Goal: Task Accomplishment & Management: Manage account settings

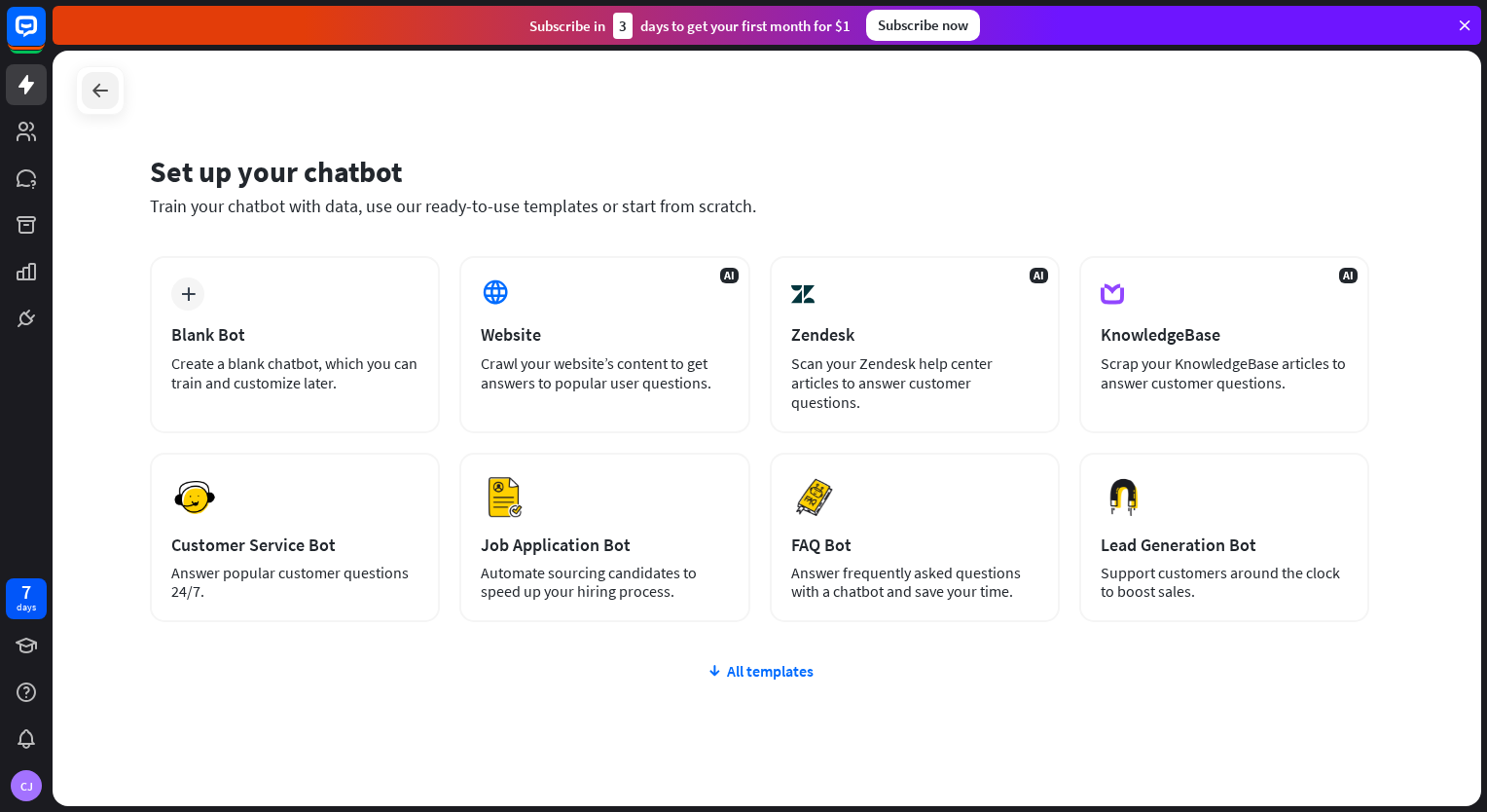
click at [108, 92] on icon at bounding box center [101, 91] width 23 height 23
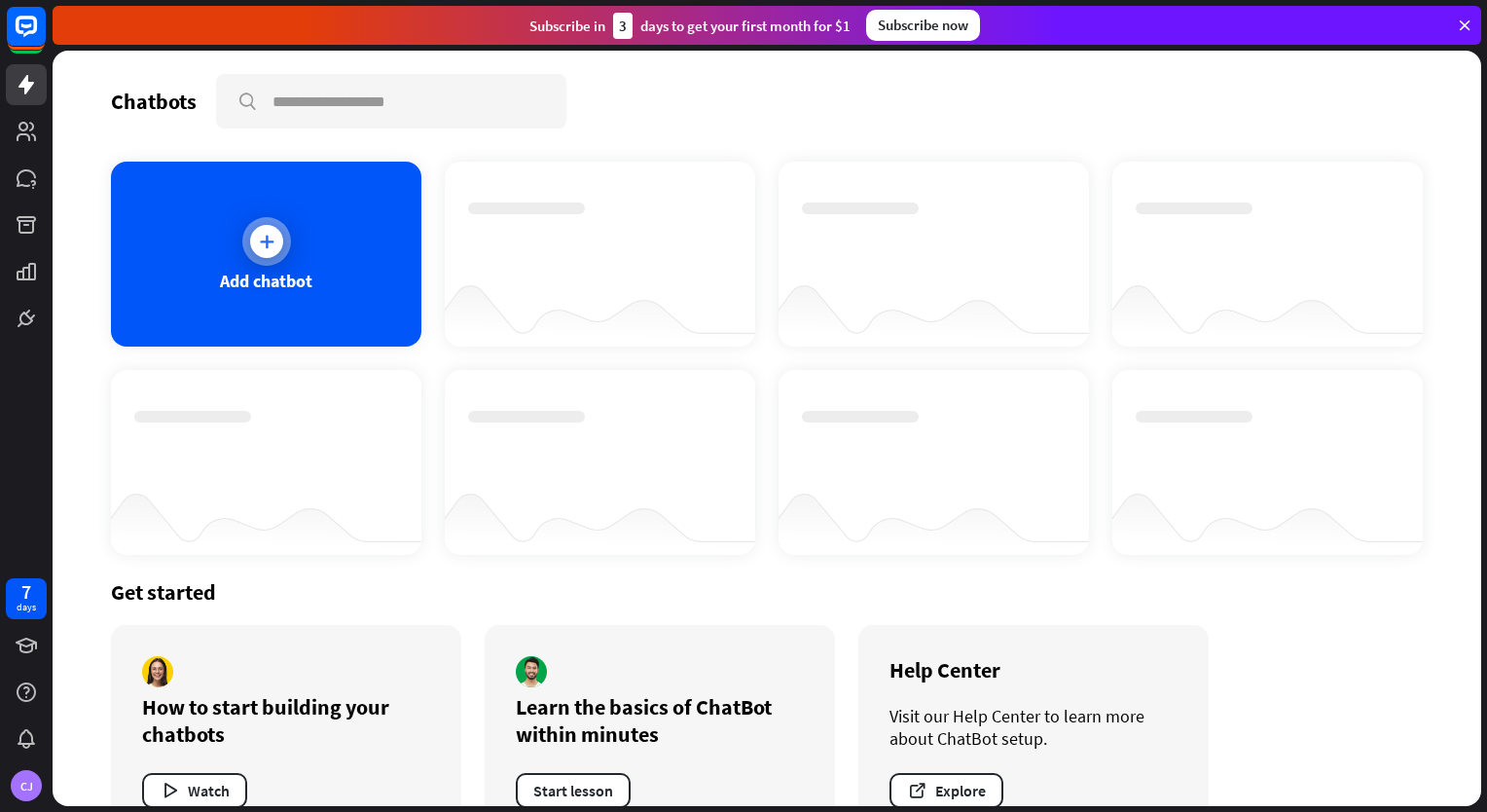
click at [262, 246] on icon at bounding box center [267, 242] width 20 height 20
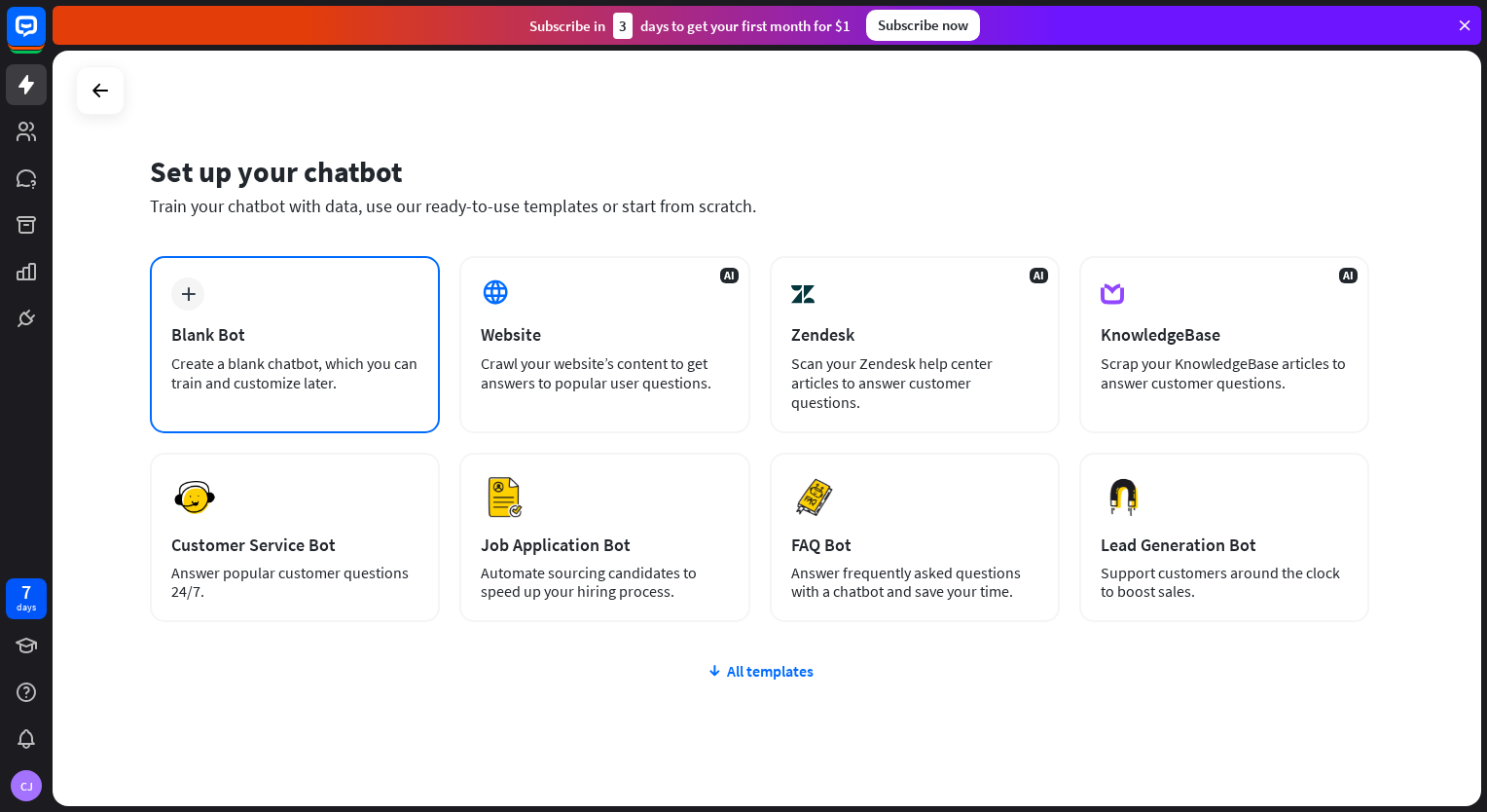
click at [231, 344] on div "plus Blank Bot Create a blank chatbot, which you can train and customize later." at bounding box center [294, 344] width 290 height 177
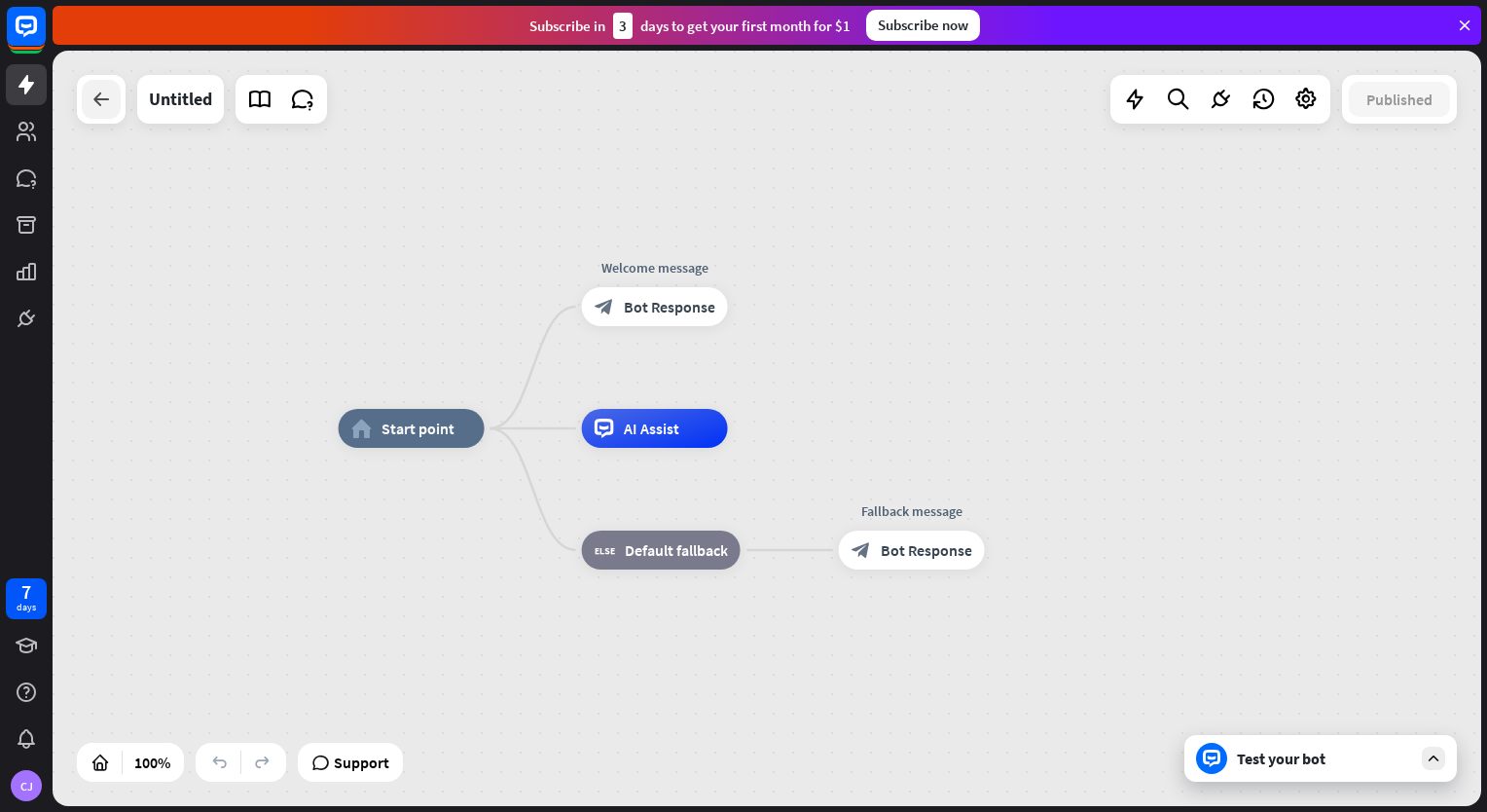
click at [100, 114] on div at bounding box center [102, 100] width 39 height 39
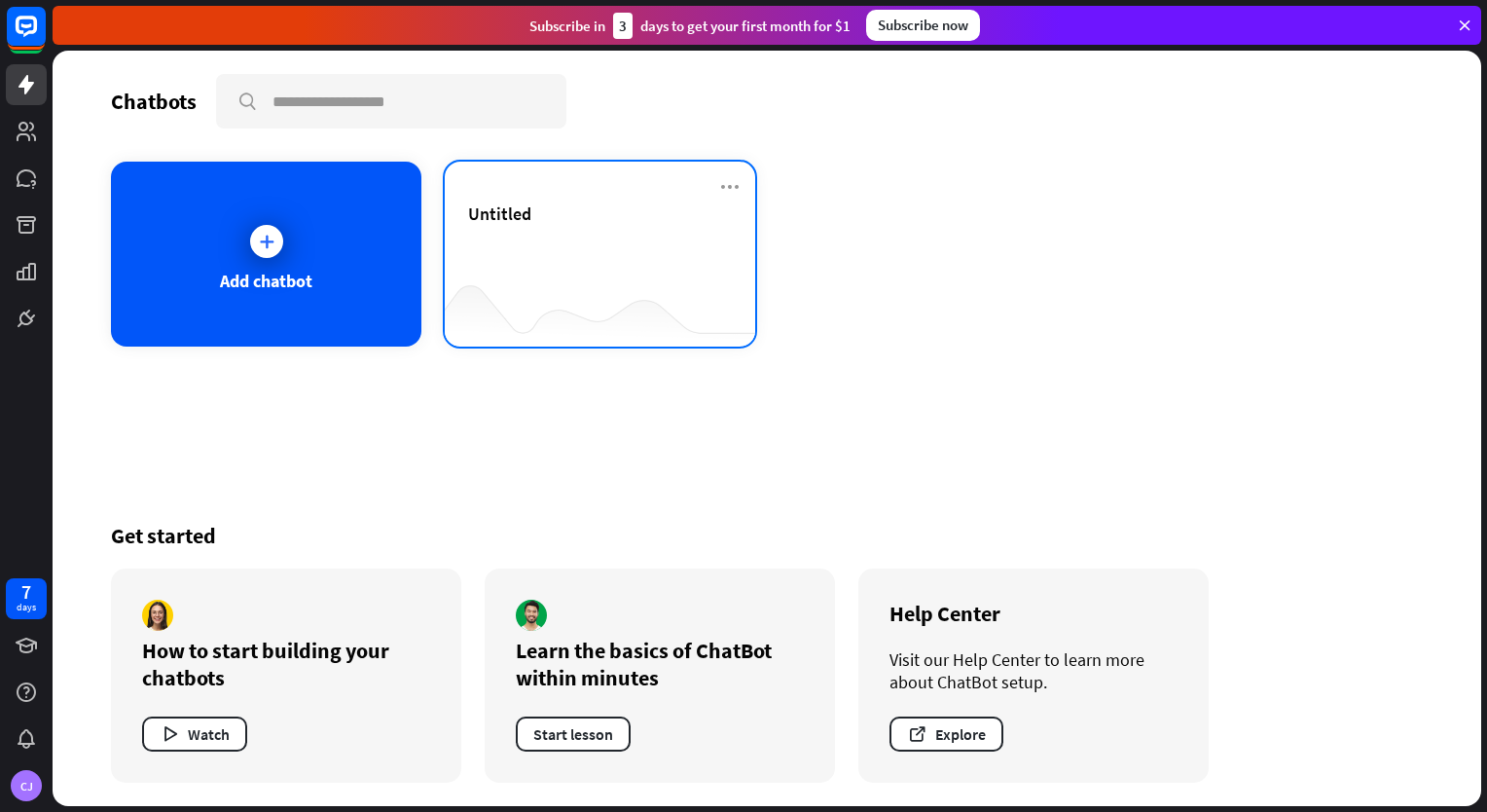
click at [533, 248] on div "Untitled" at bounding box center [600, 237] width 264 height 68
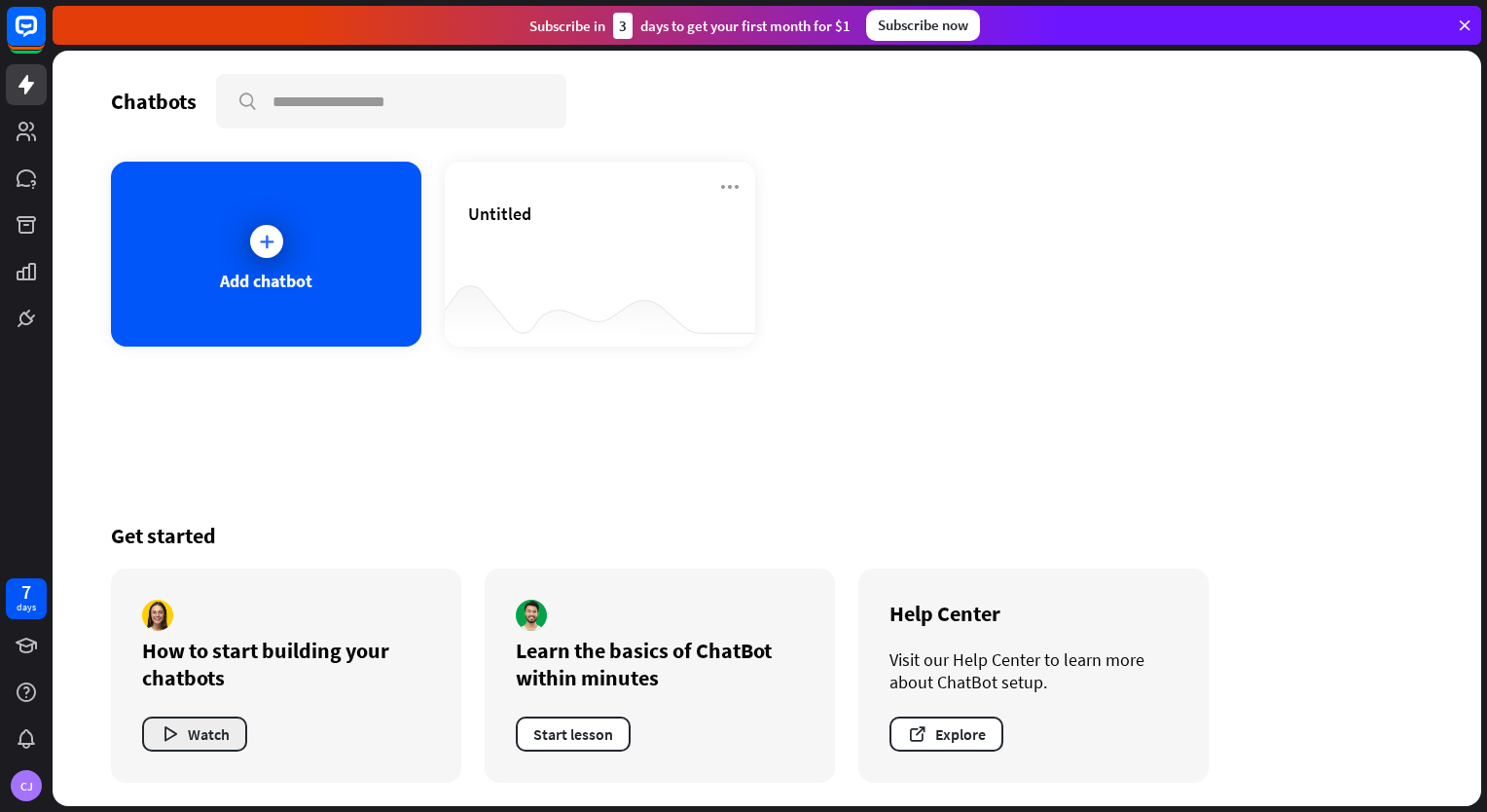
click at [232, 739] on button "Watch" at bounding box center [194, 734] width 105 height 35
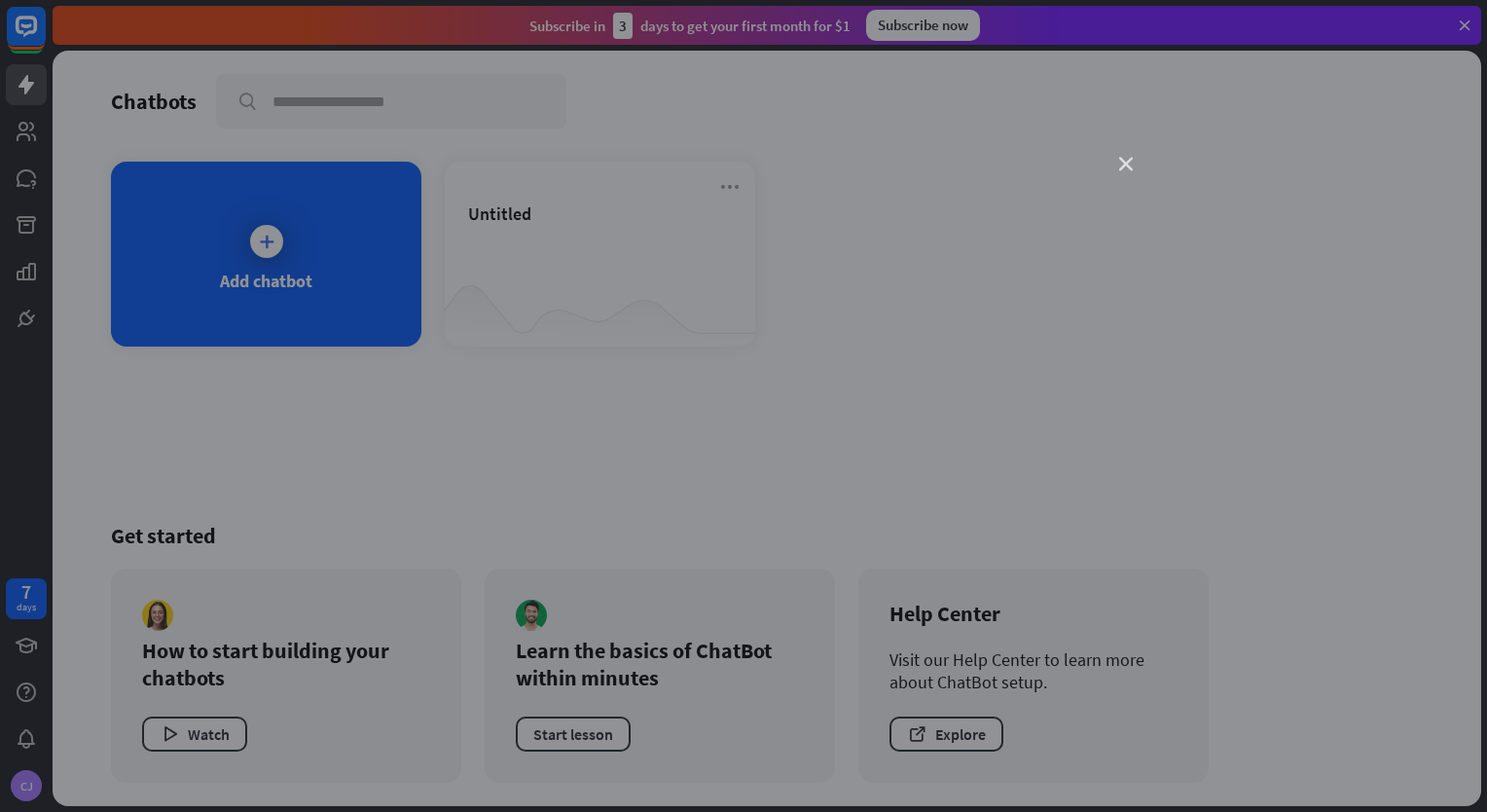
click at [1130, 158] on icon "close" at bounding box center [1126, 164] width 14 height 14
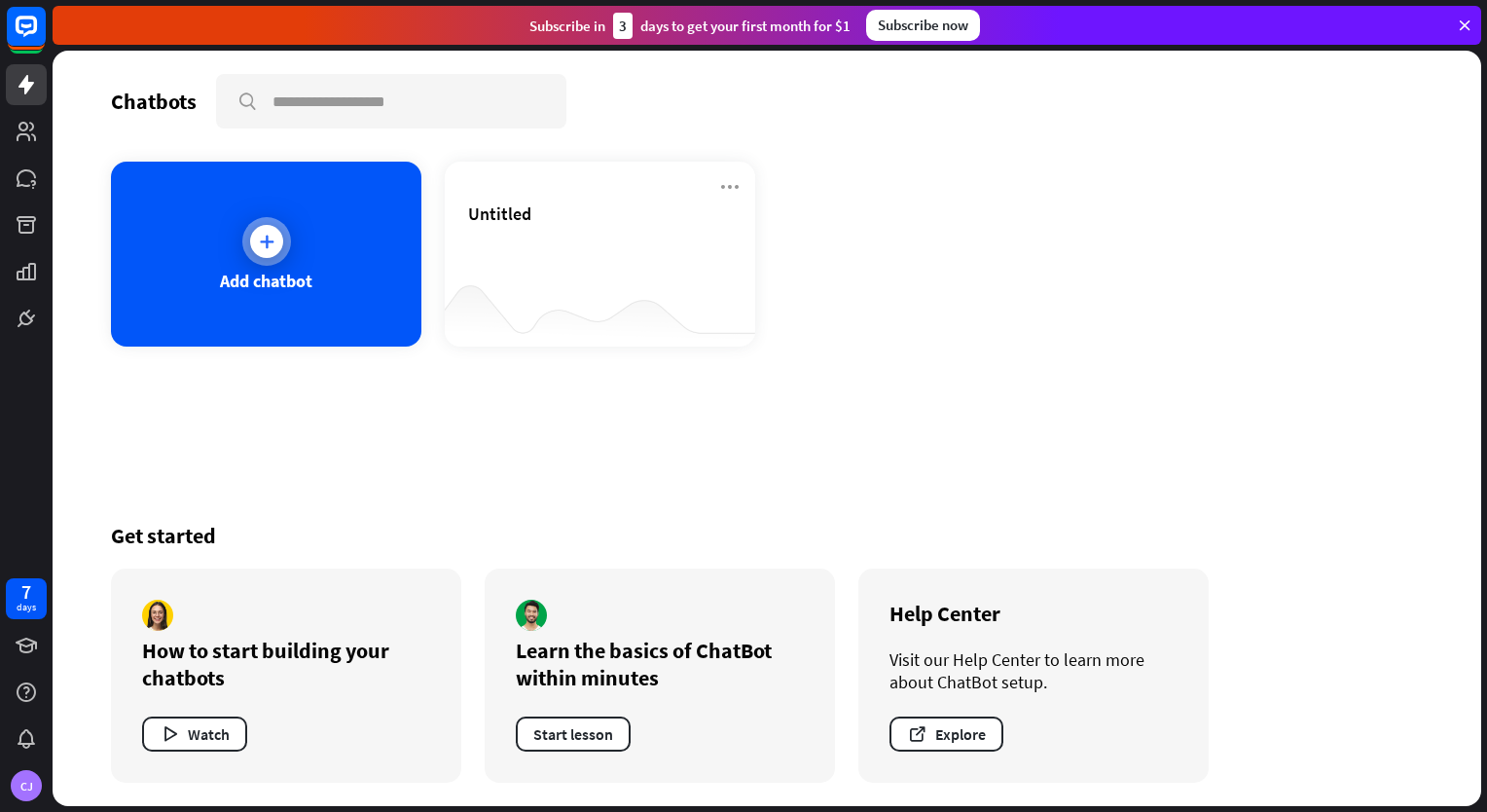
click at [280, 248] on div at bounding box center [267, 242] width 33 height 33
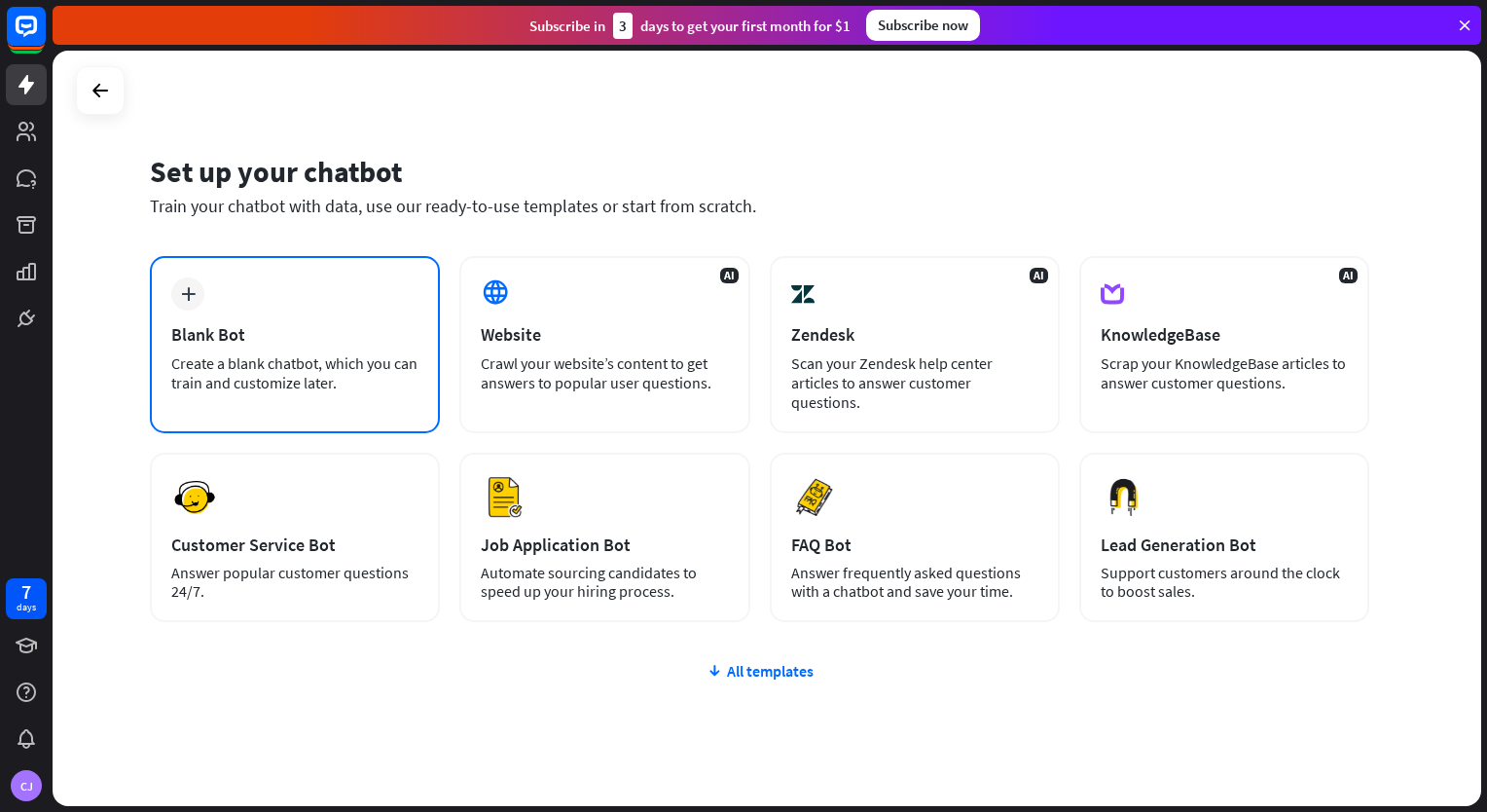
click at [187, 300] on div "plus" at bounding box center [188, 294] width 33 height 33
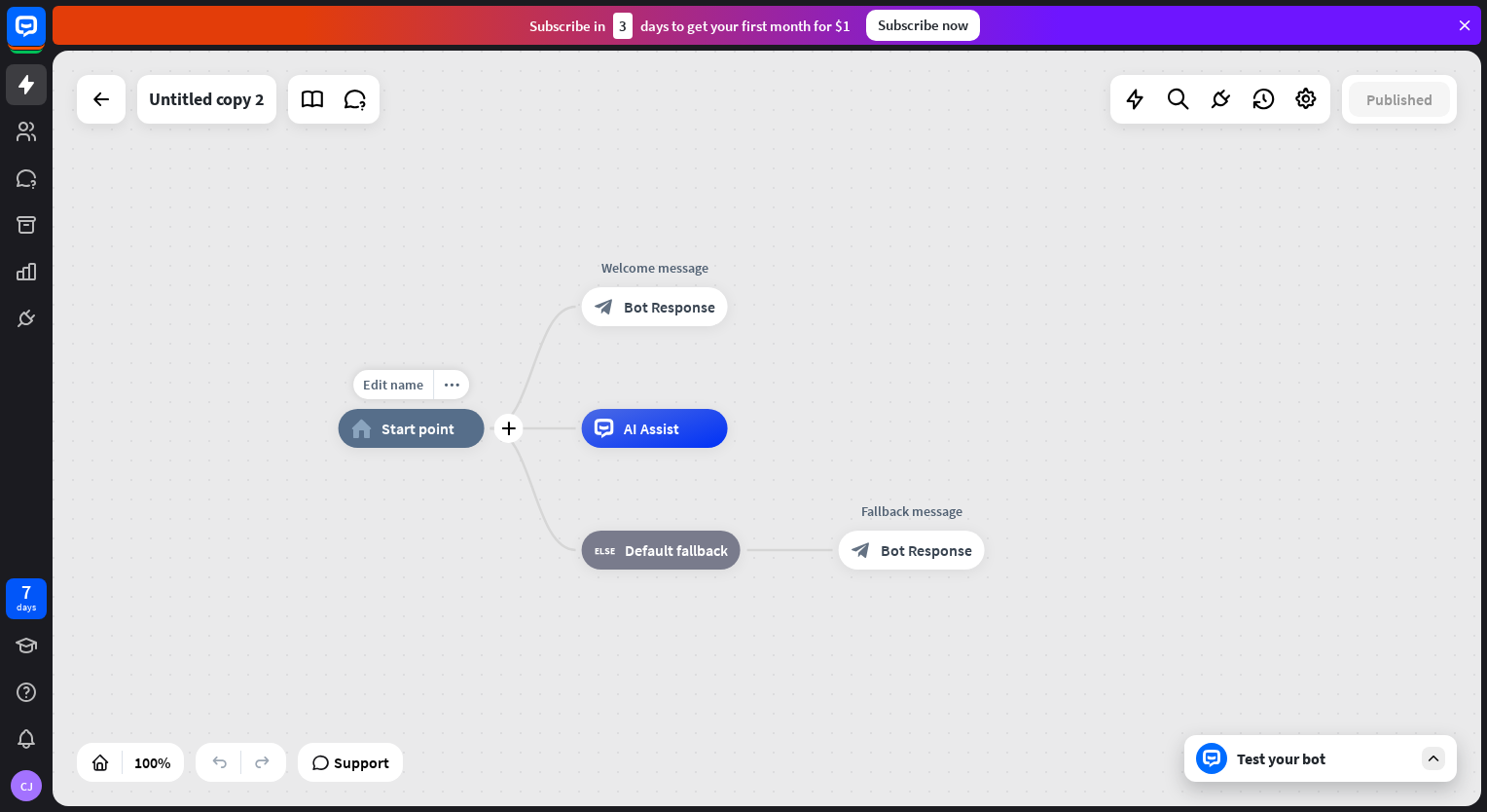
click at [416, 448] on div "Edit name more_horiz plus home_2 Start point" at bounding box center [411, 429] width 146 height 39
click at [516, 436] on div "plus" at bounding box center [509, 429] width 29 height 29
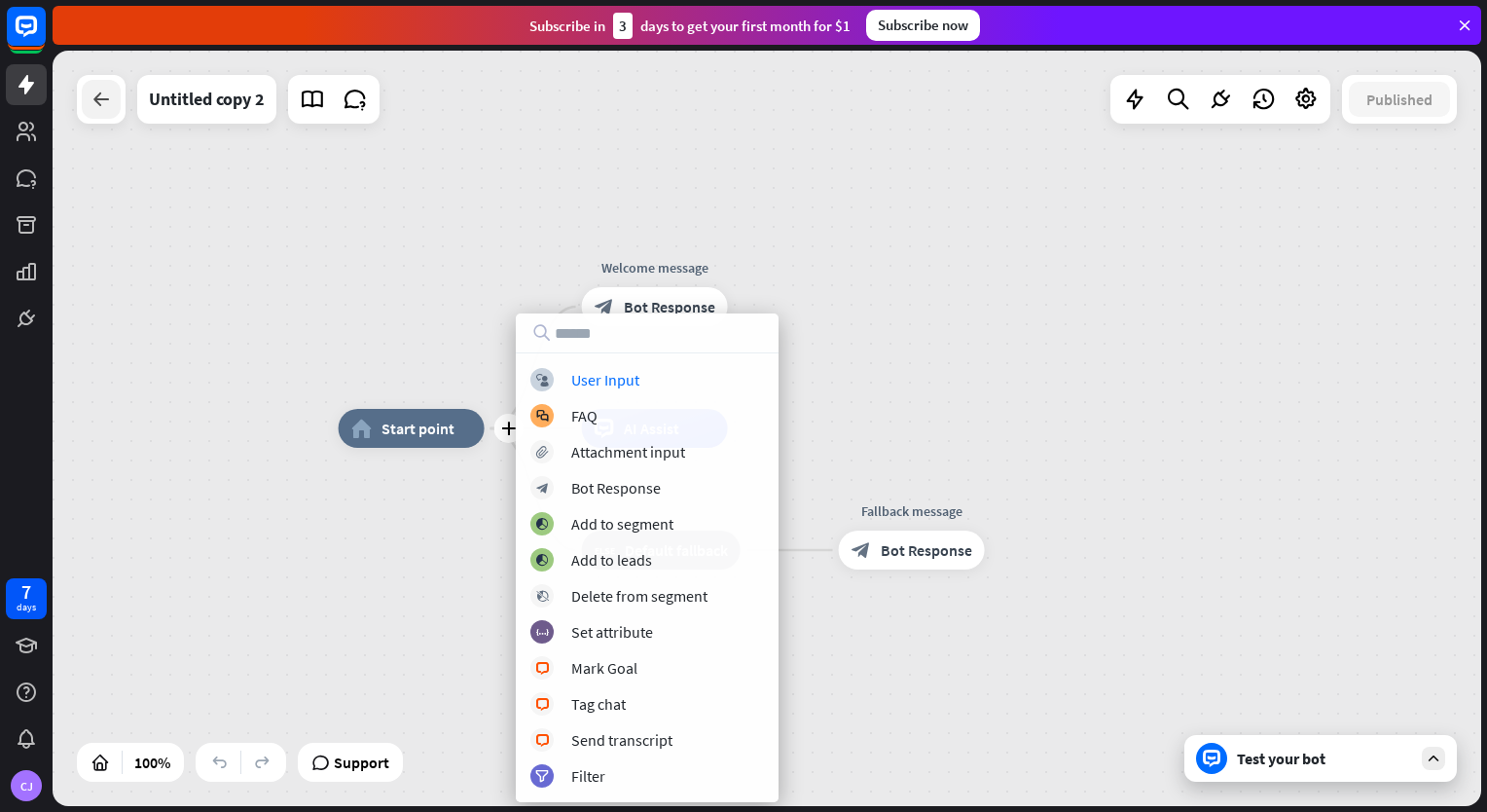
click at [97, 107] on icon at bounding box center [102, 100] width 23 height 23
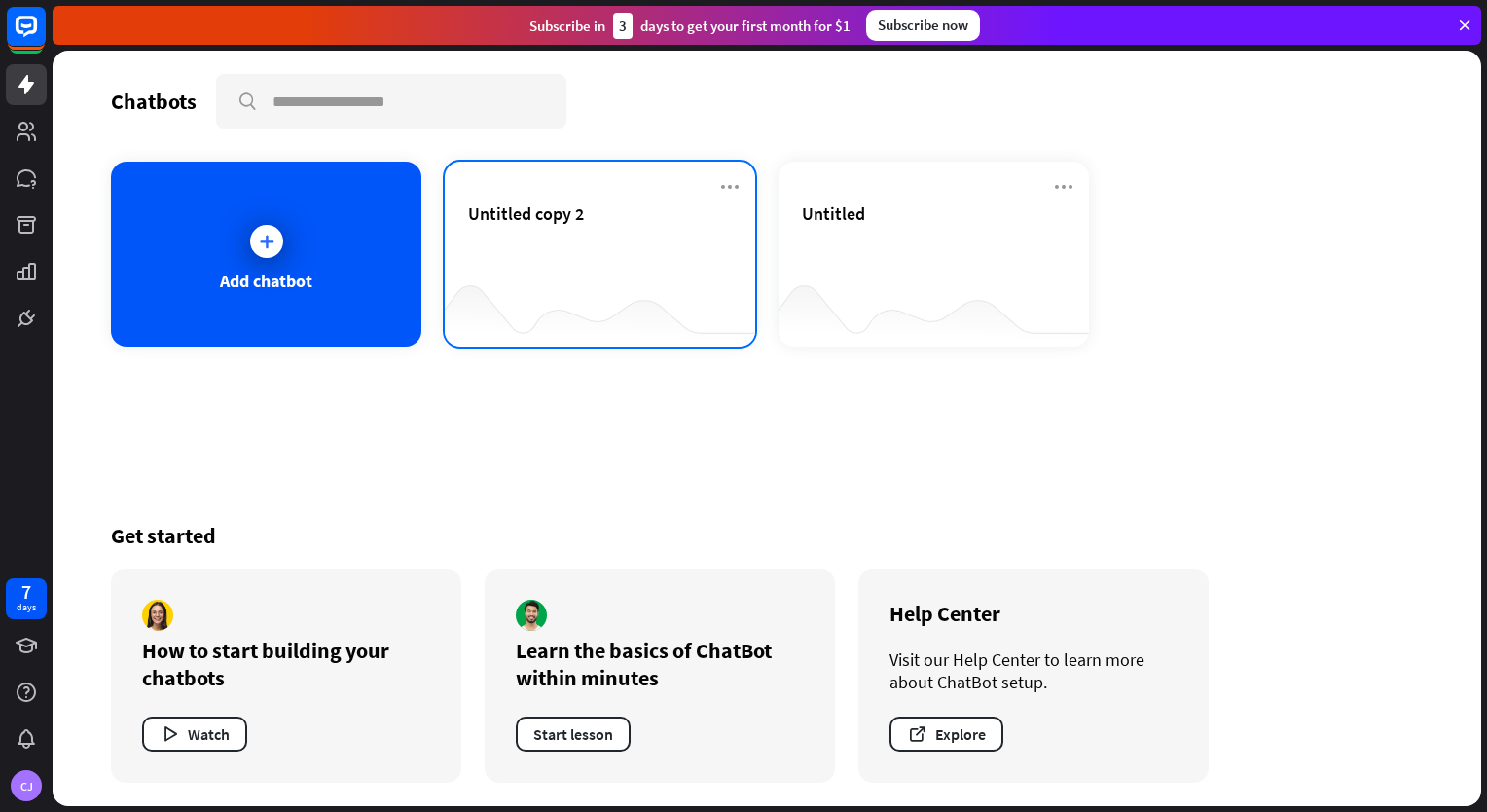
drag, startPoint x: 732, startPoint y: 189, endPoint x: 600, endPoint y: 273, distance: 156.5
click at [600, 273] on div at bounding box center [600, 308] width 310 height 75
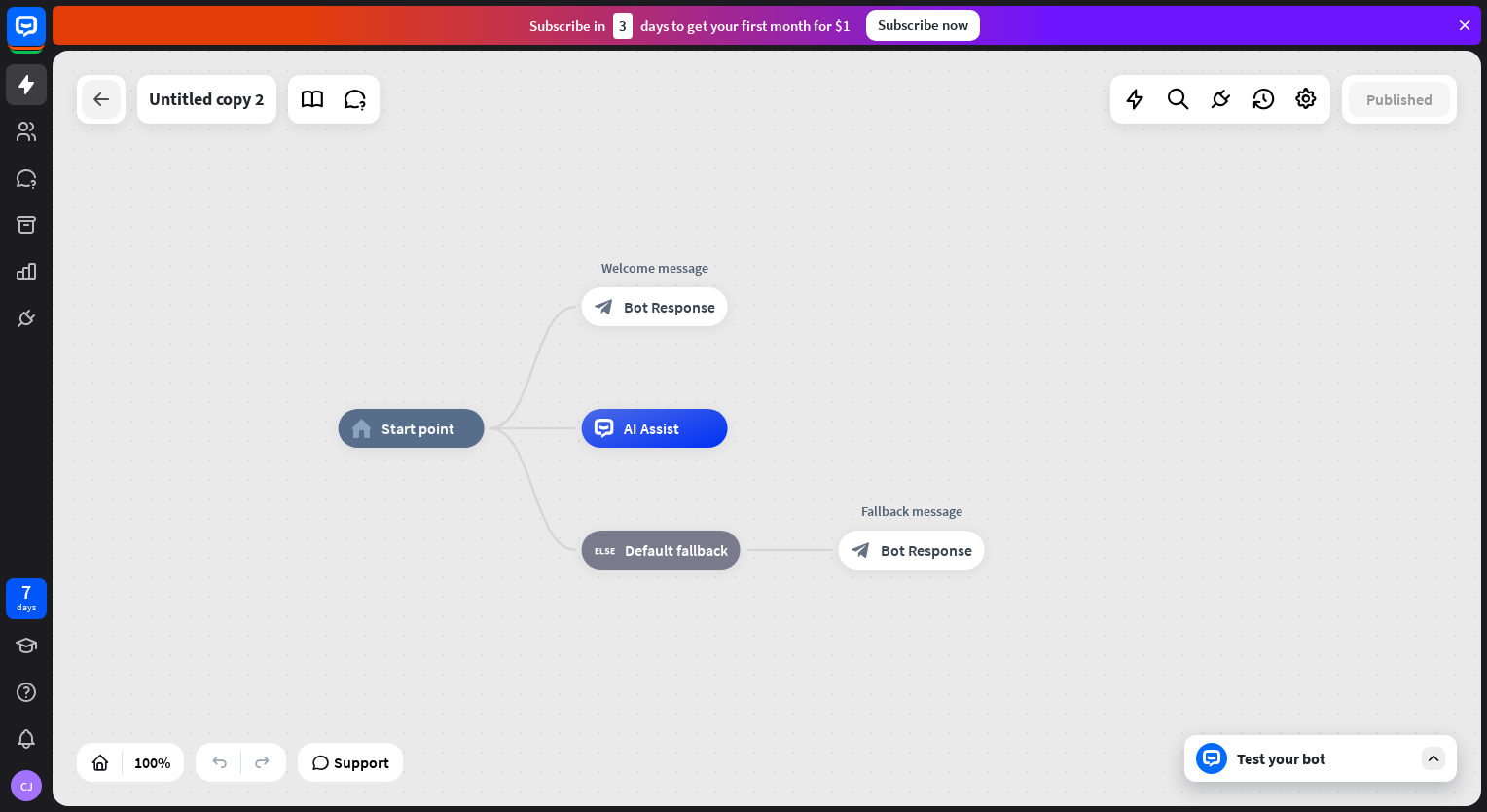
click at [106, 105] on icon at bounding box center [102, 100] width 23 height 23
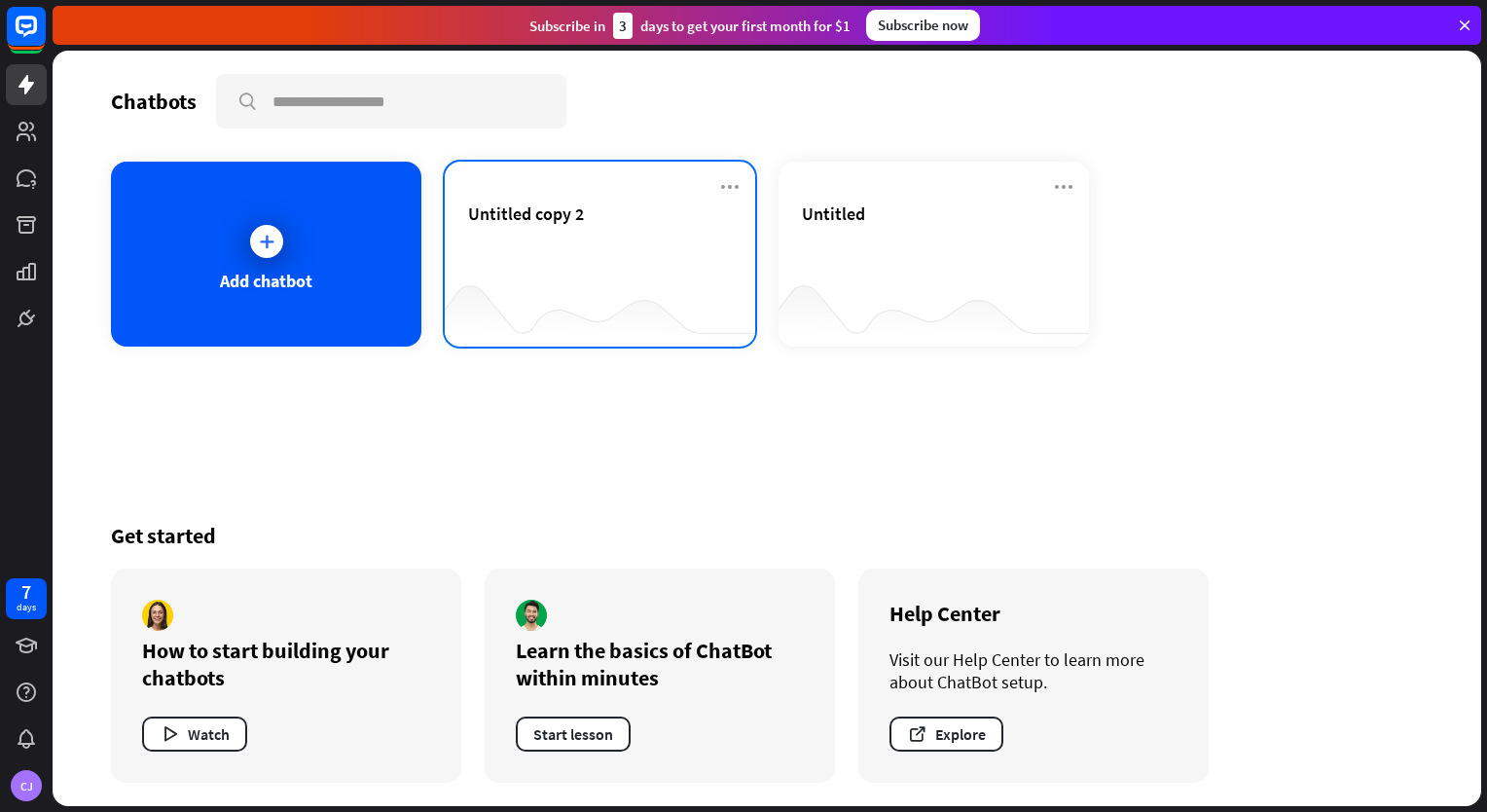
drag, startPoint x: 560, startPoint y: 208, endPoint x: 506, endPoint y: 280, distance: 90.0
click at [506, 280] on div at bounding box center [600, 308] width 310 height 75
click at [733, 189] on icon at bounding box center [730, 187] width 23 height 23
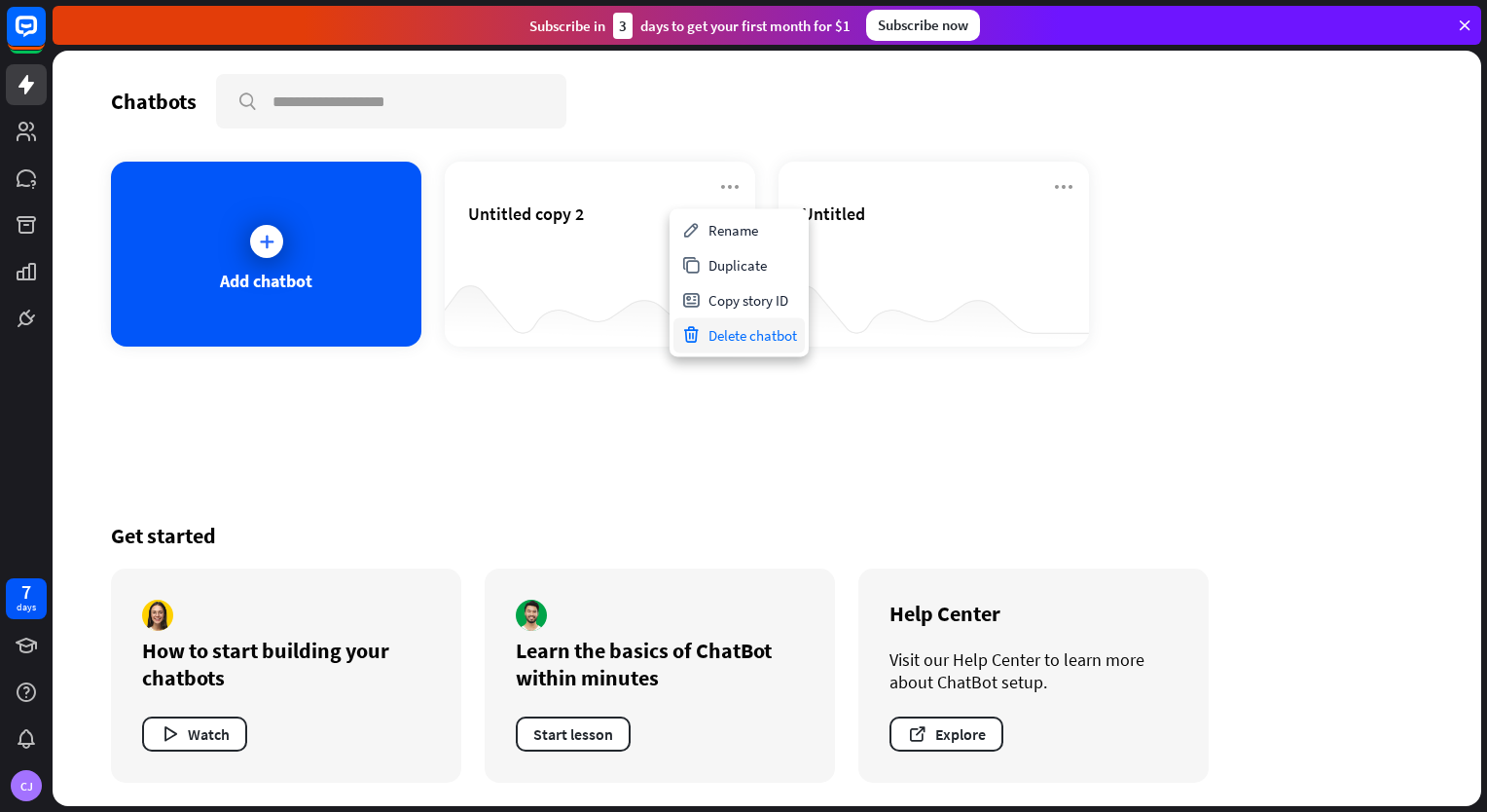
click at [732, 335] on div "Delete chatbot" at bounding box center [739, 335] width 131 height 35
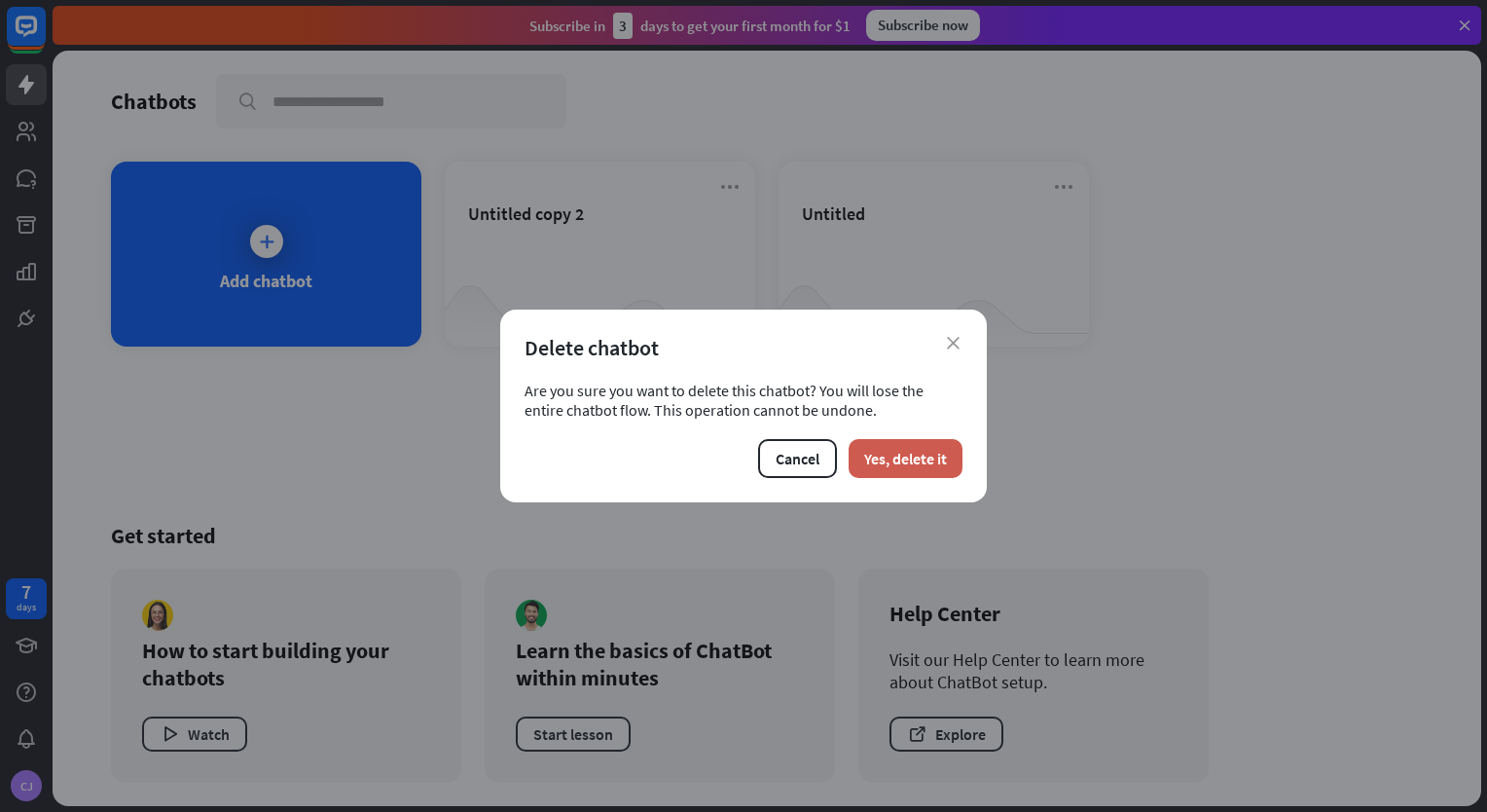
click at [884, 460] on button "Yes, delete it" at bounding box center [905, 459] width 113 height 39
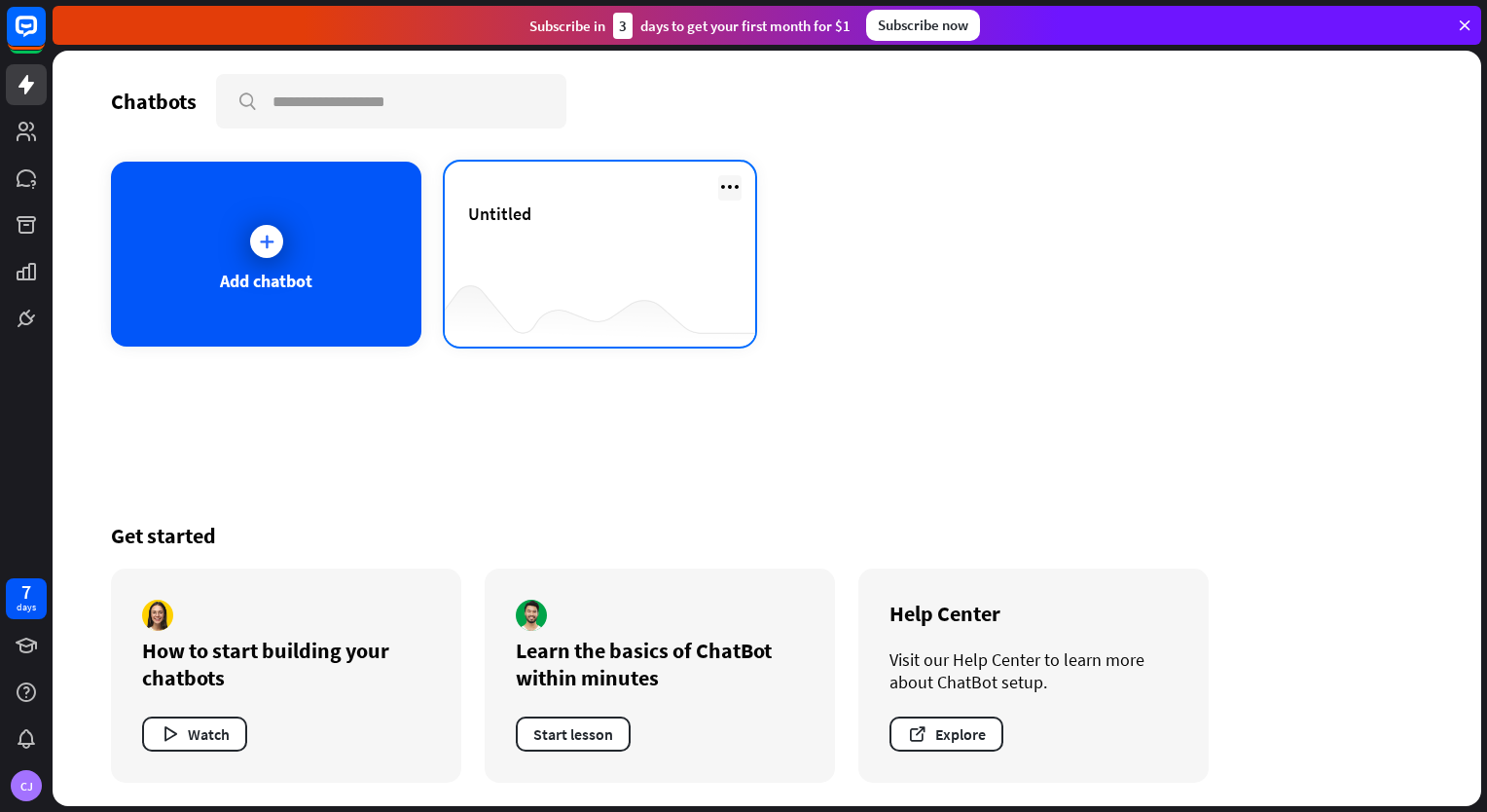
click at [721, 193] on icon at bounding box center [730, 187] width 23 height 23
click at [729, 195] on icon at bounding box center [730, 187] width 23 height 23
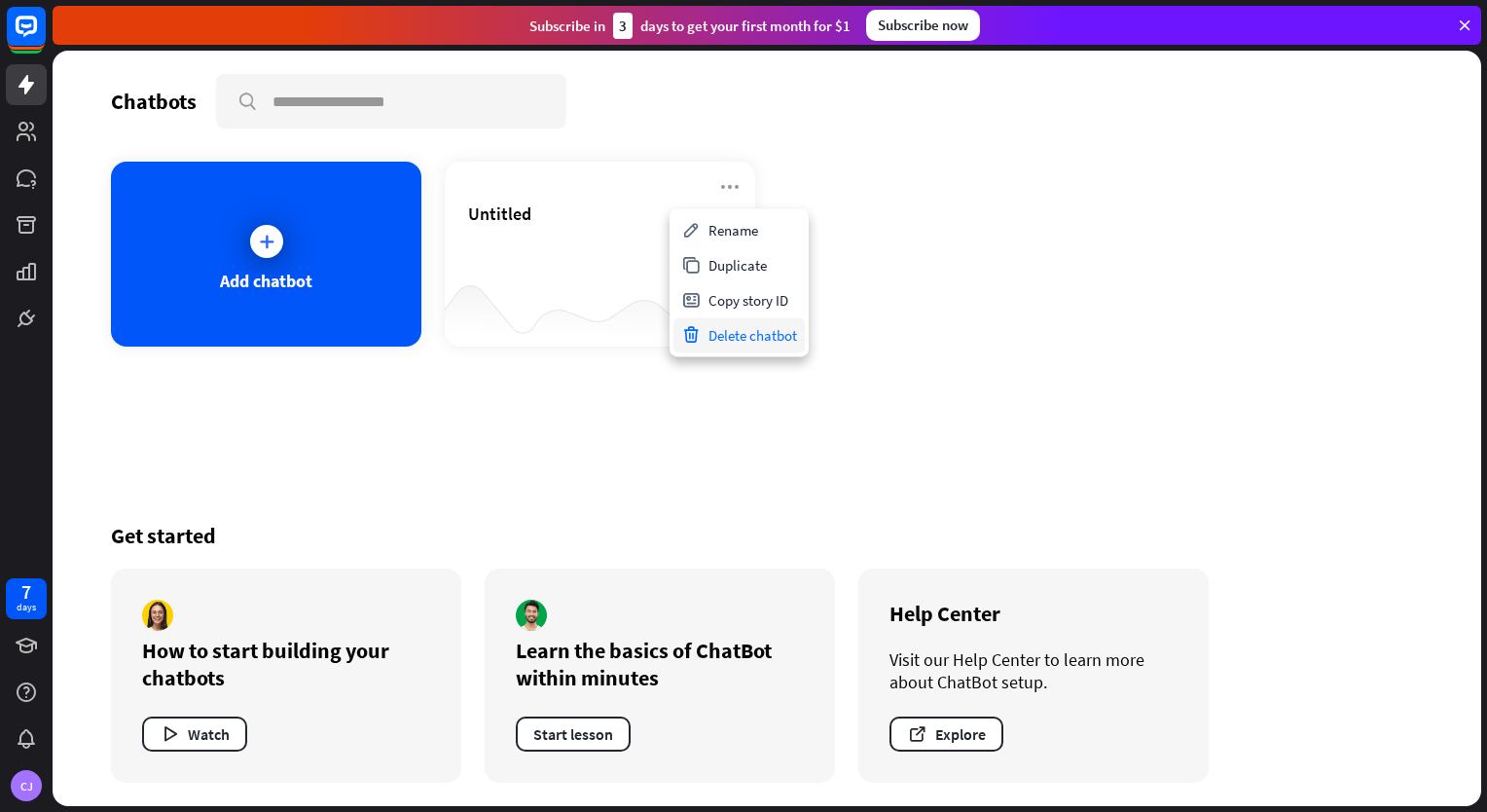
click at [745, 337] on div "Delete chatbot" at bounding box center [739, 335] width 131 height 35
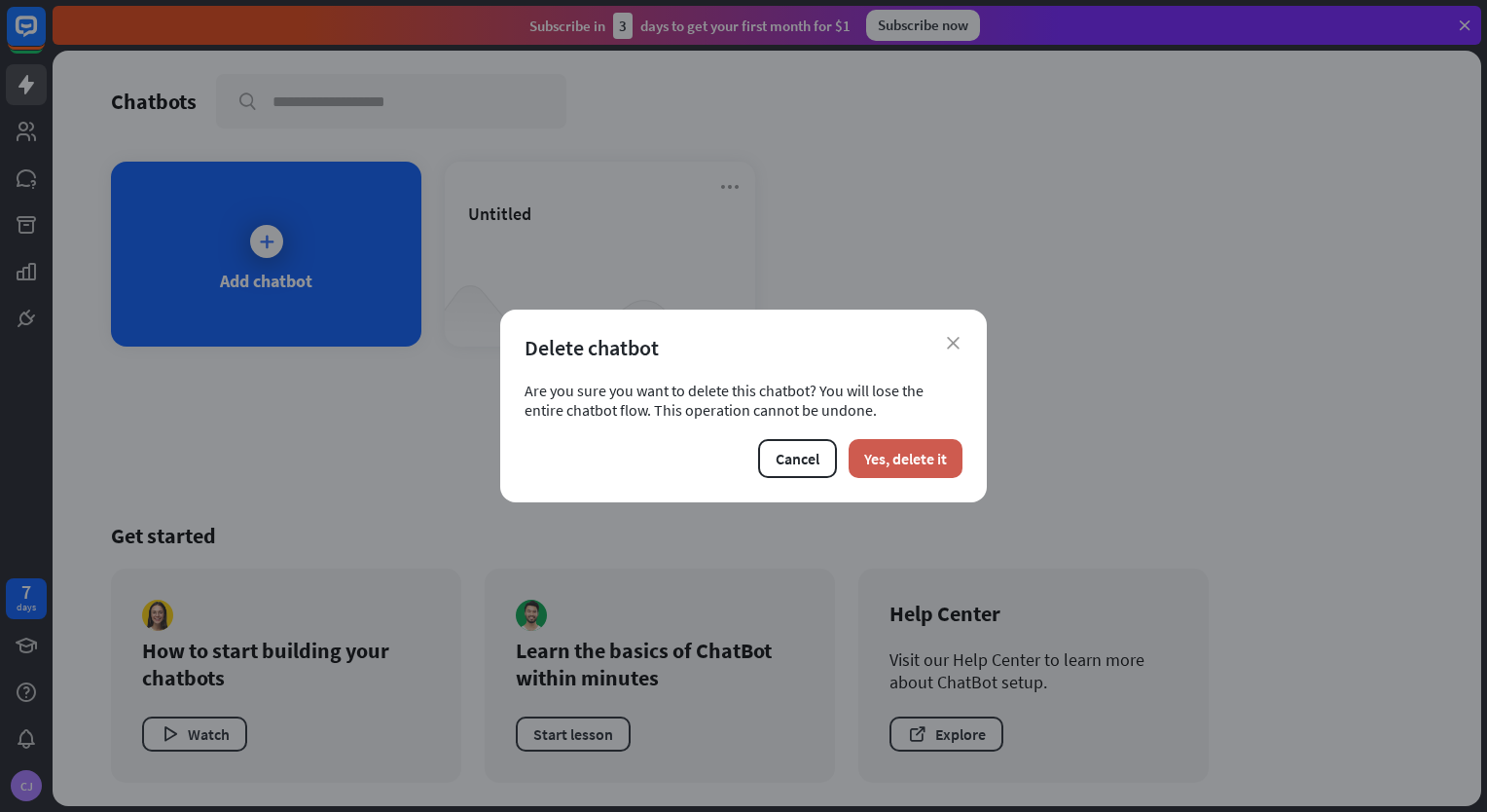
click at [923, 456] on button "Yes, delete it" at bounding box center [905, 459] width 113 height 39
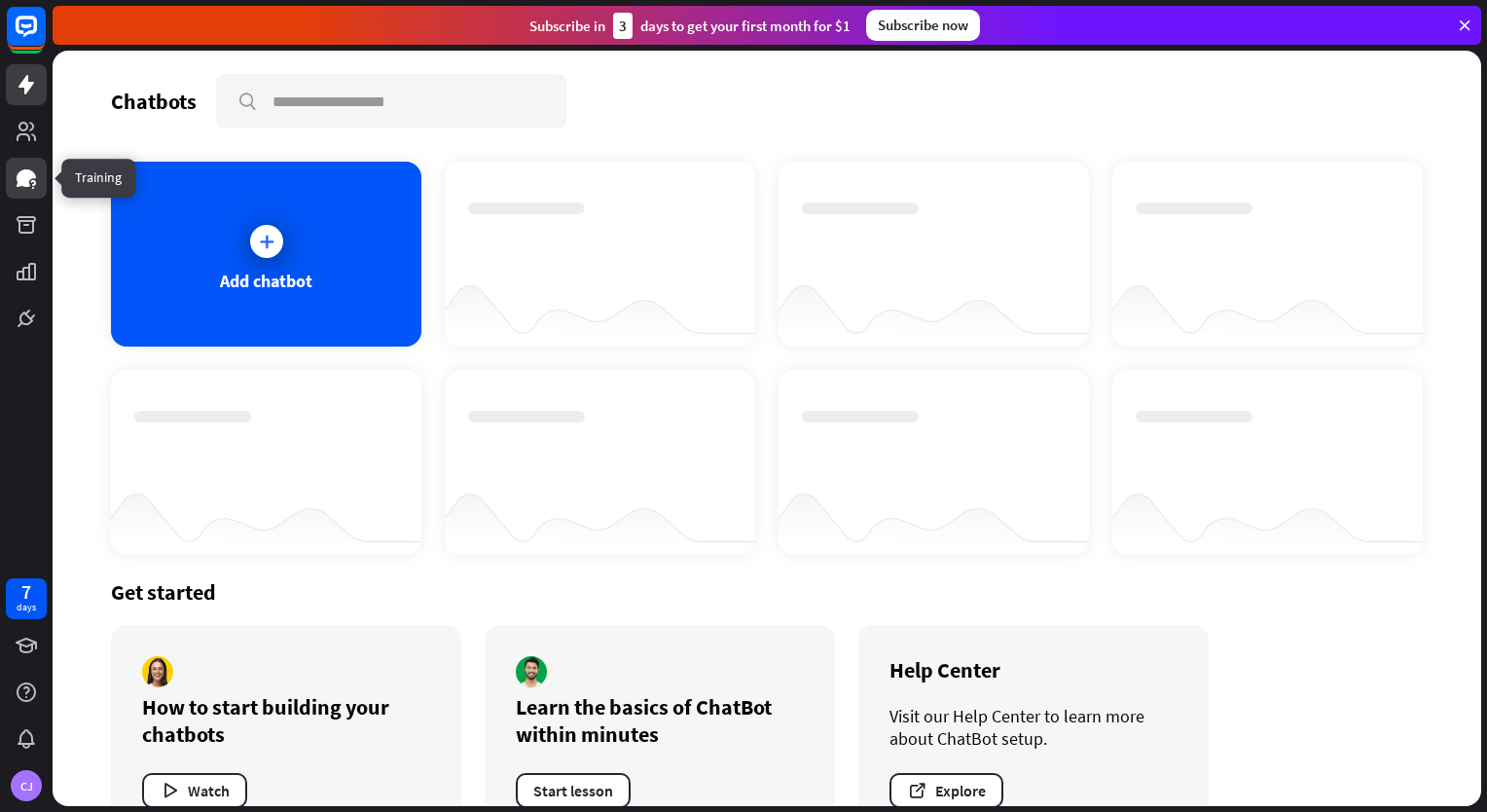
click at [20, 191] on link at bounding box center [26, 178] width 41 height 41
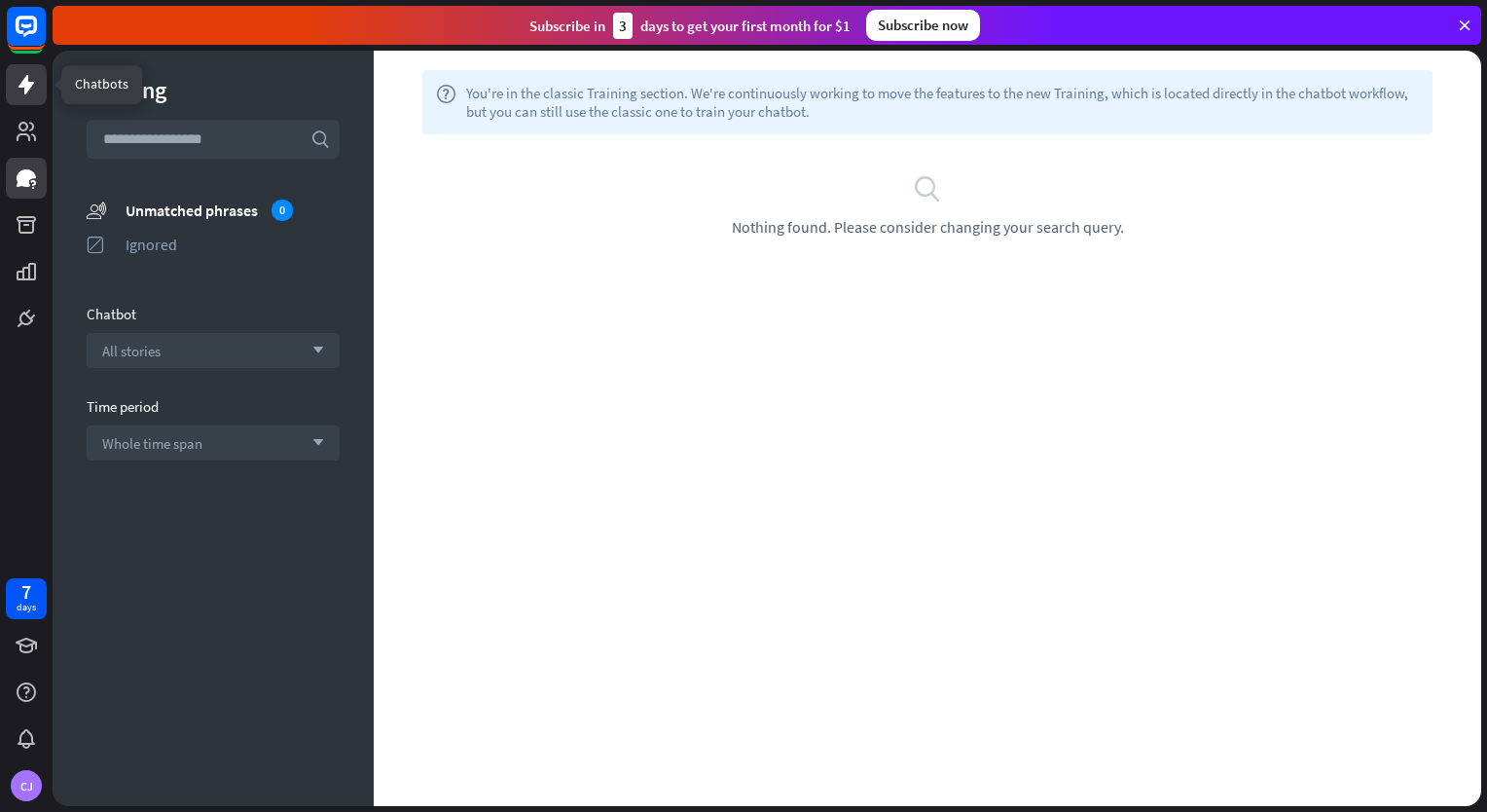
click at [35, 84] on icon at bounding box center [26, 85] width 23 height 23
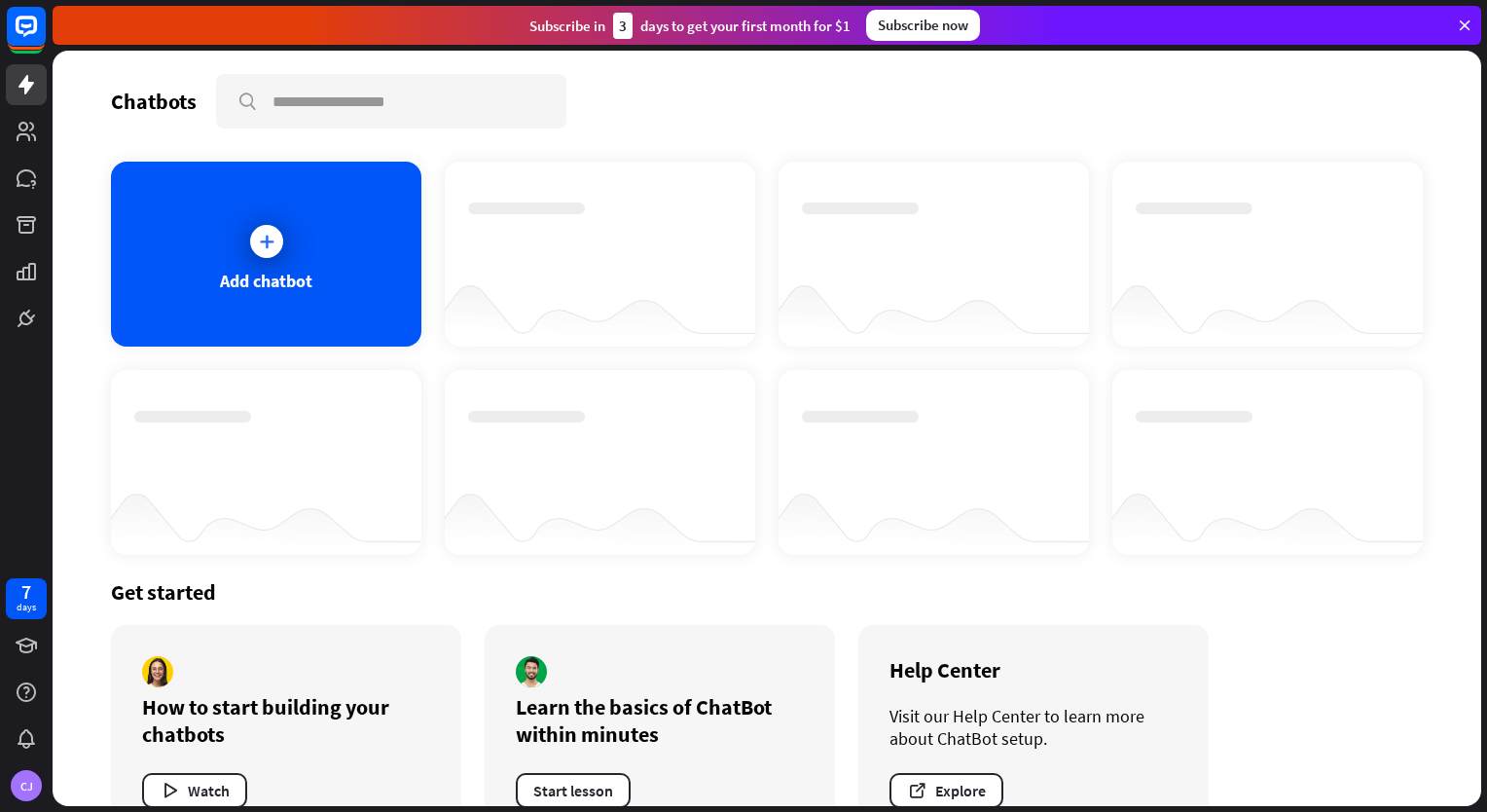
scroll to position [55, 0]
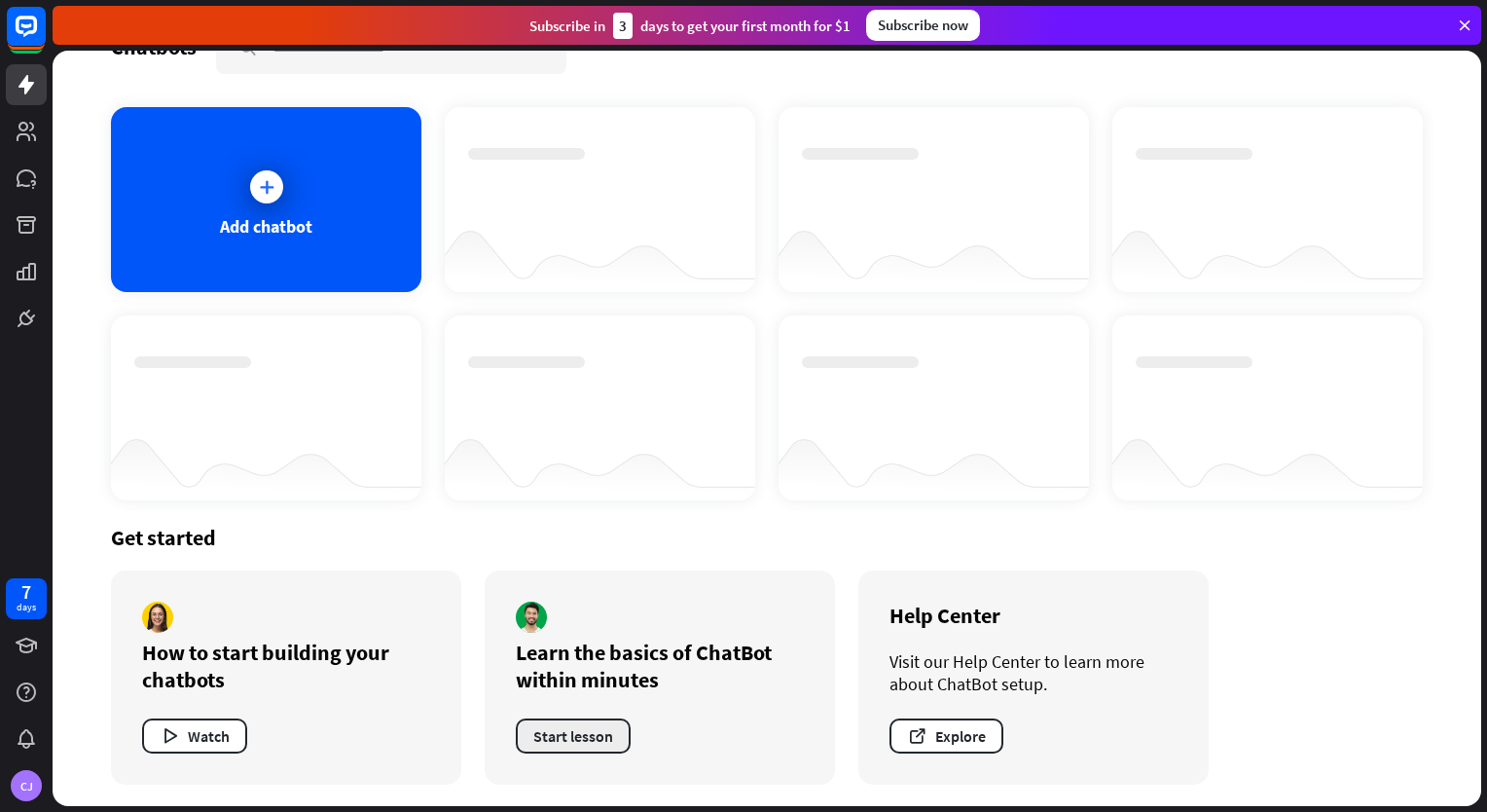
click at [596, 734] on button "Start lesson" at bounding box center [572, 736] width 114 height 35
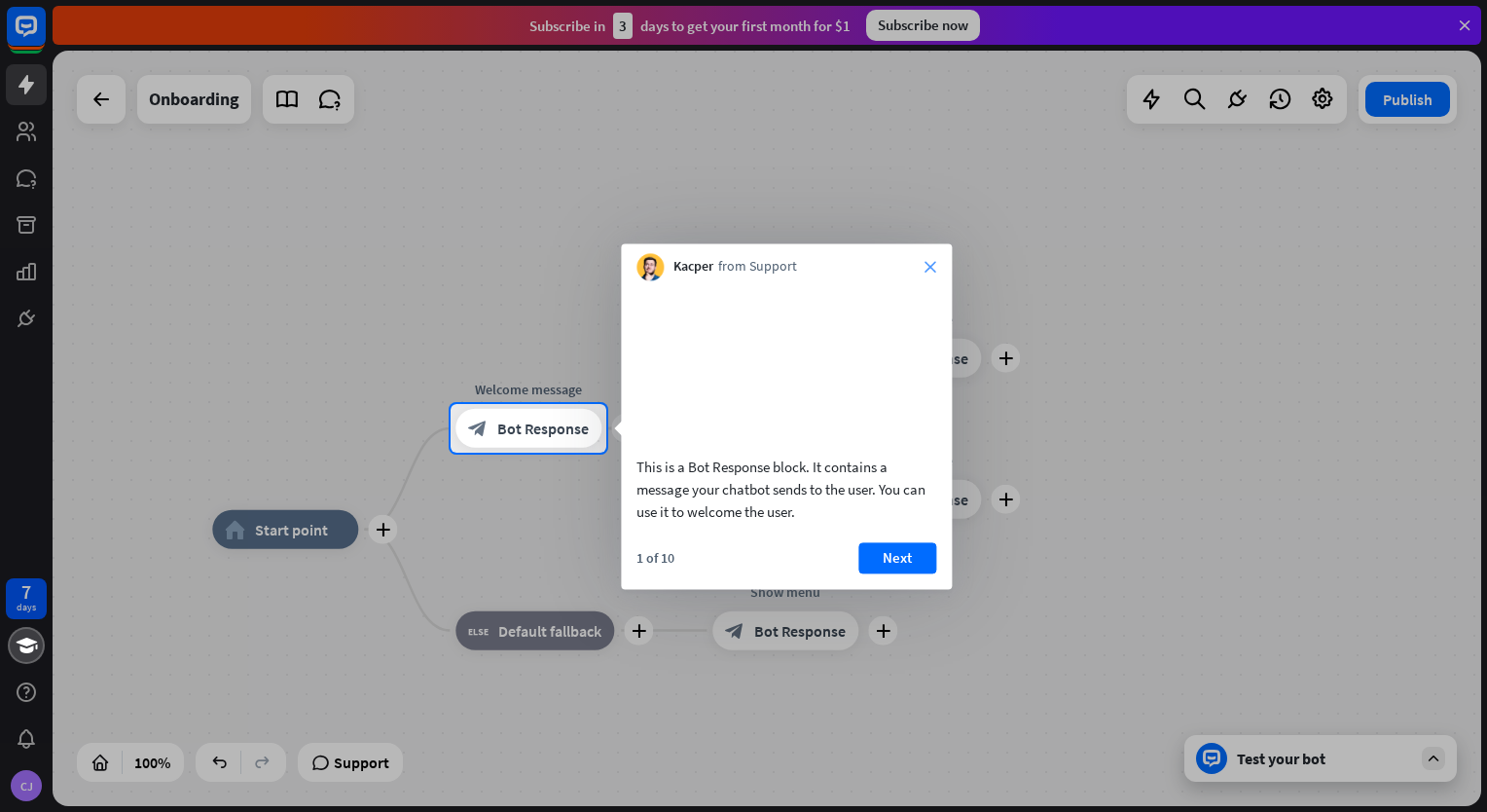
click at [932, 272] on icon "close" at bounding box center [930, 267] width 12 height 12
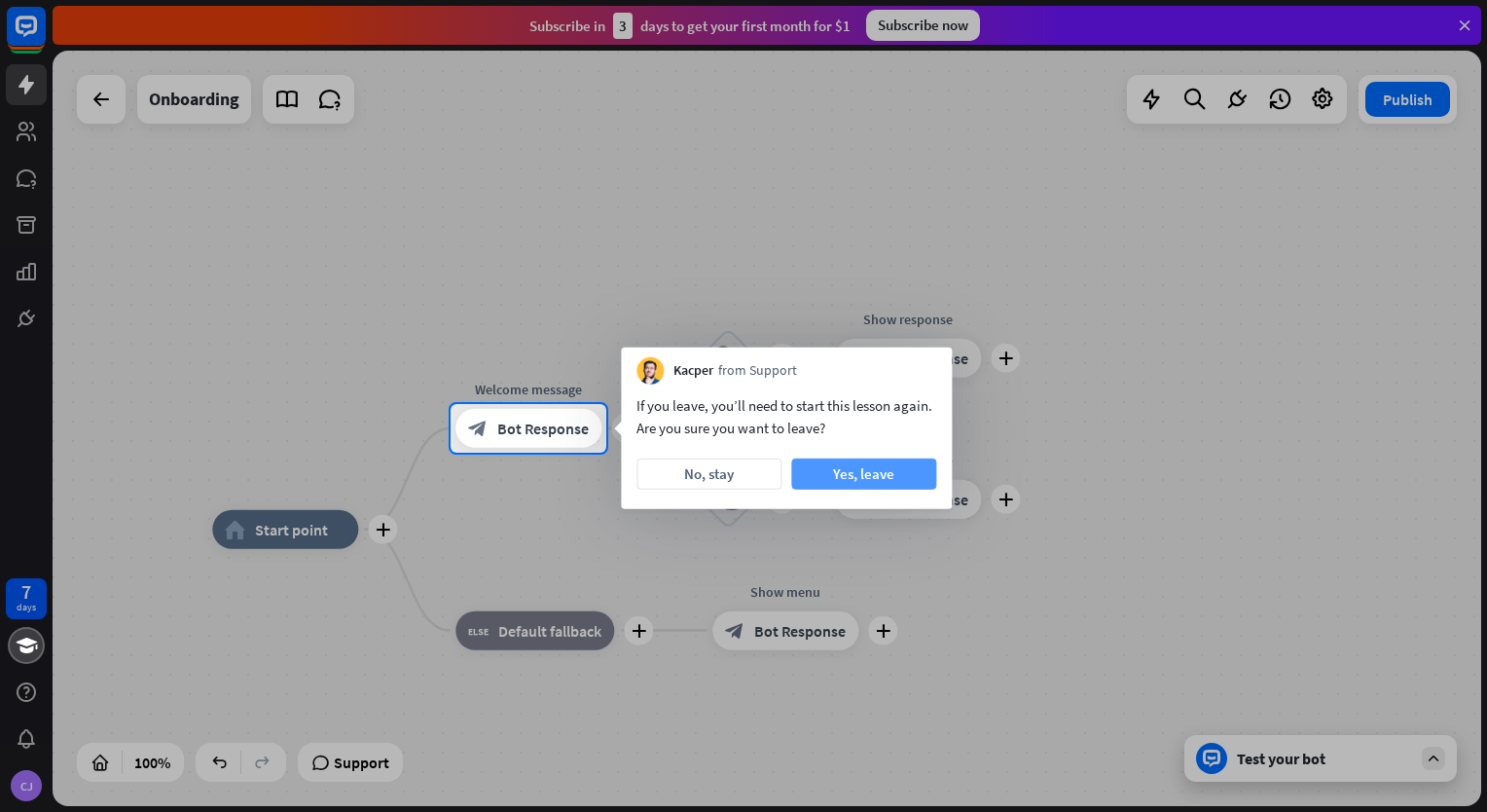
click at [848, 473] on button "Yes, leave" at bounding box center [864, 474] width 145 height 31
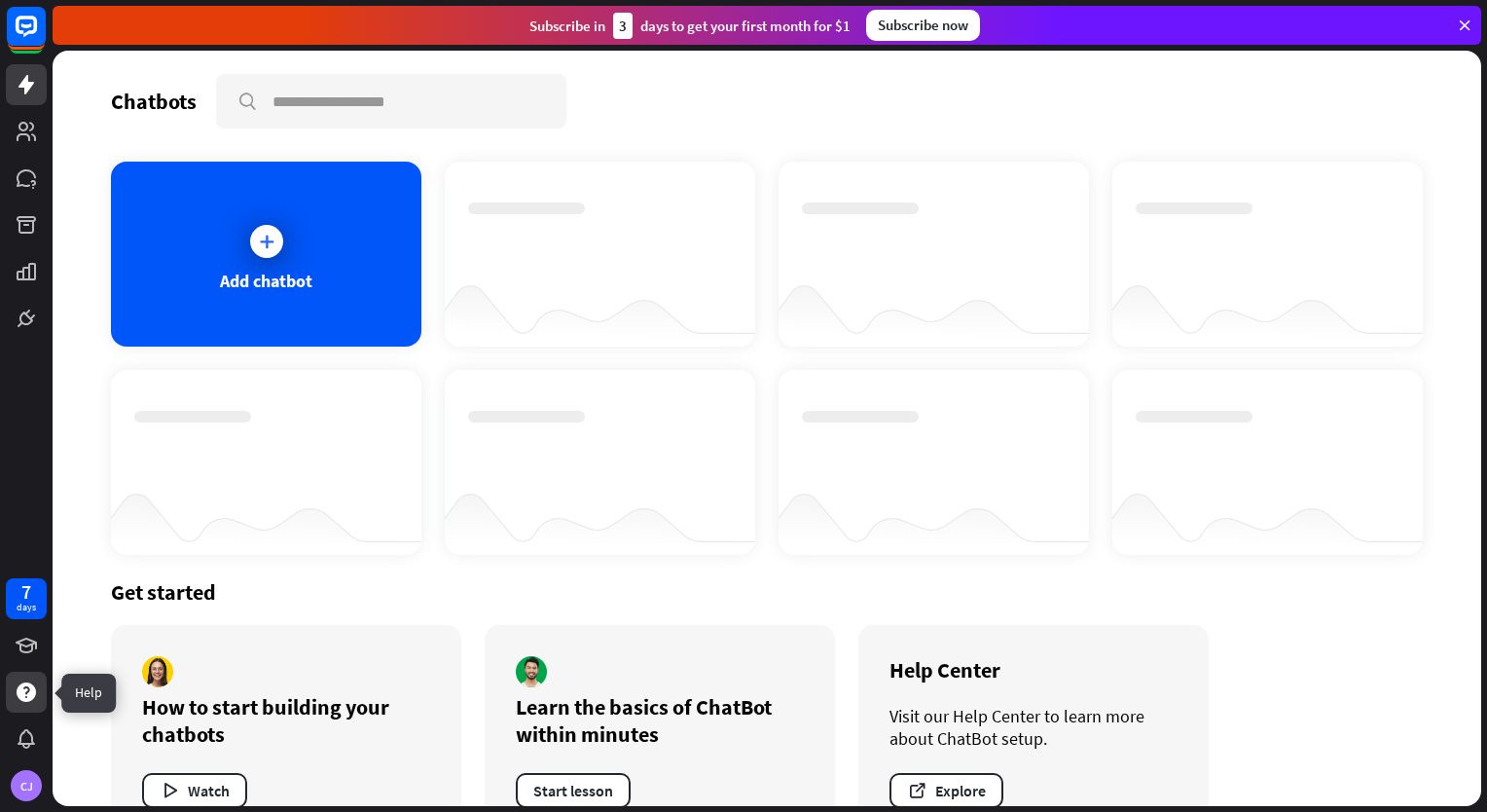
click at [30, 687] on icon at bounding box center [26, 692] width 20 height 20
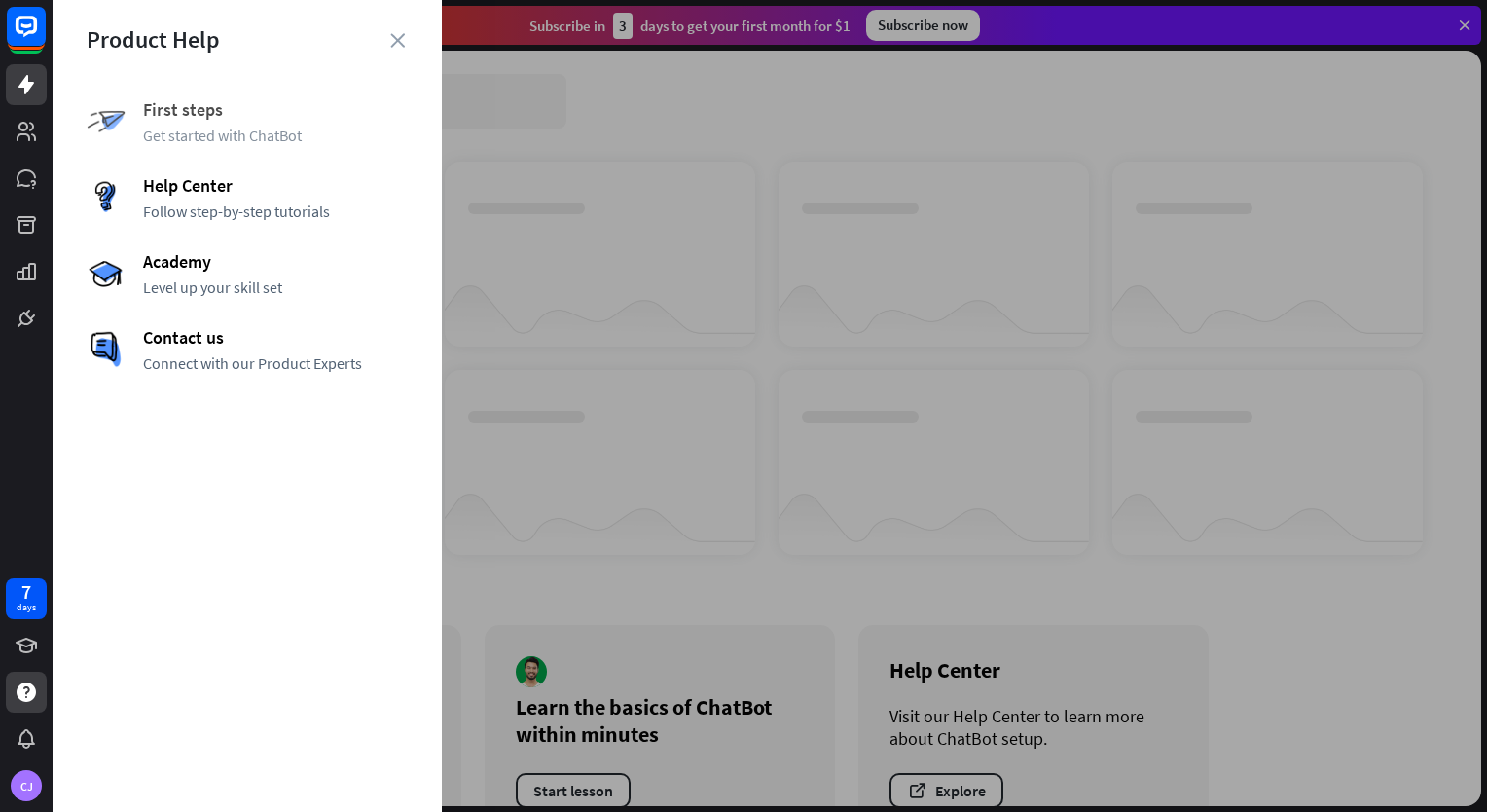
click at [227, 134] on span "Get started with ChatBot" at bounding box center [275, 135] width 265 height 20
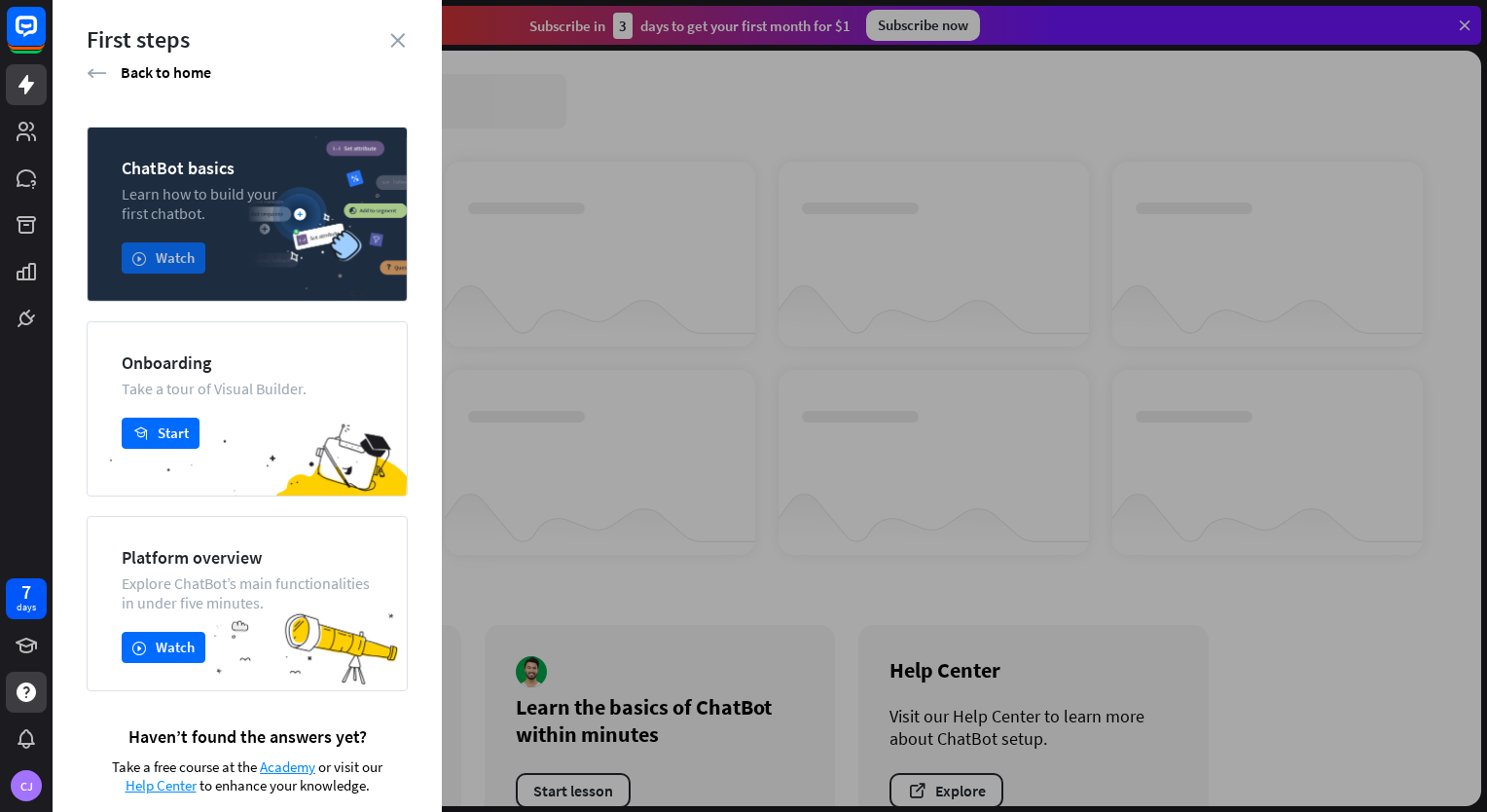
click at [182, 262] on button "play Watch" at bounding box center [163, 258] width 84 height 31
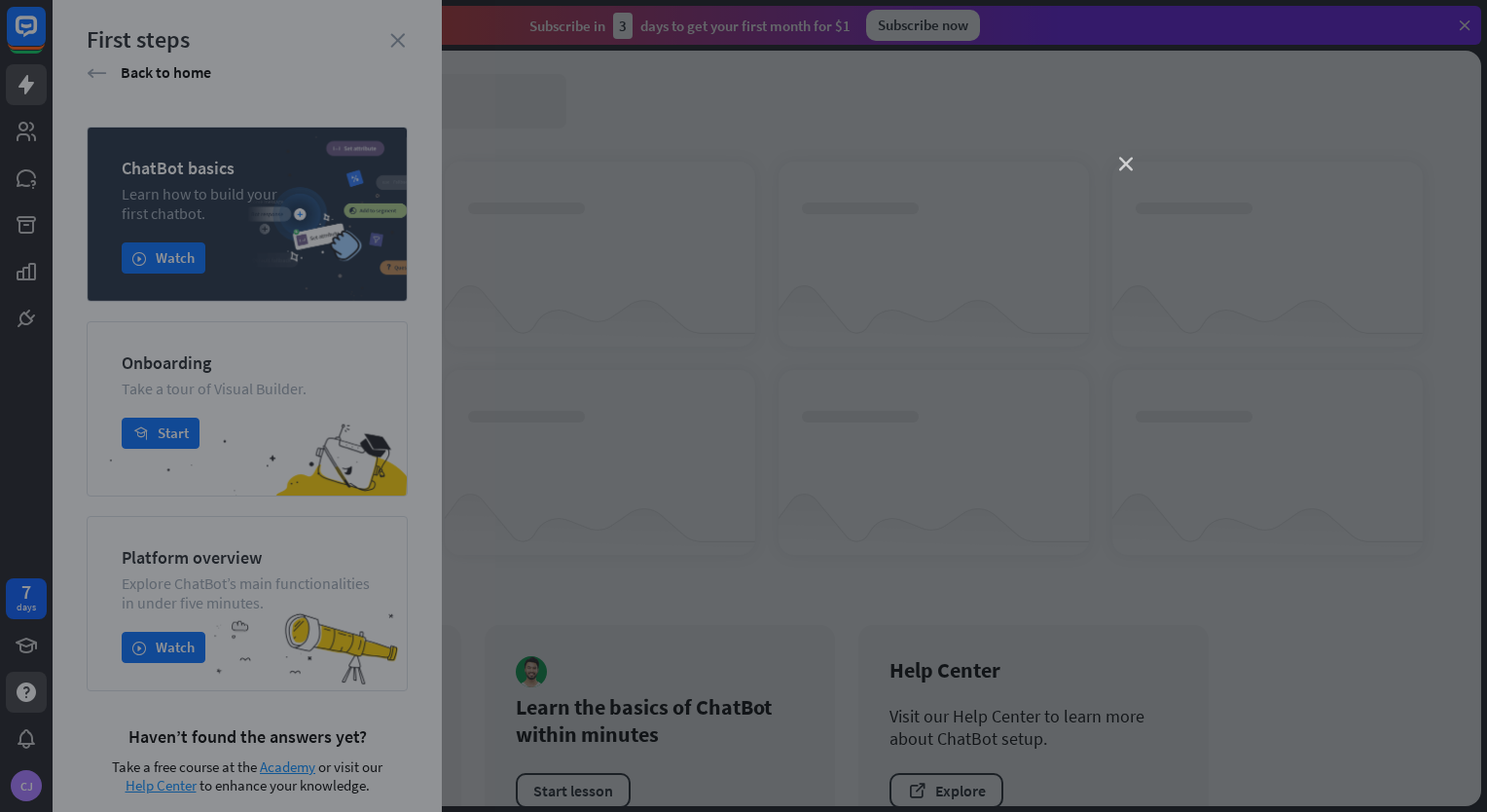
click at [1119, 169] on icon "close" at bounding box center [1126, 164] width 14 height 14
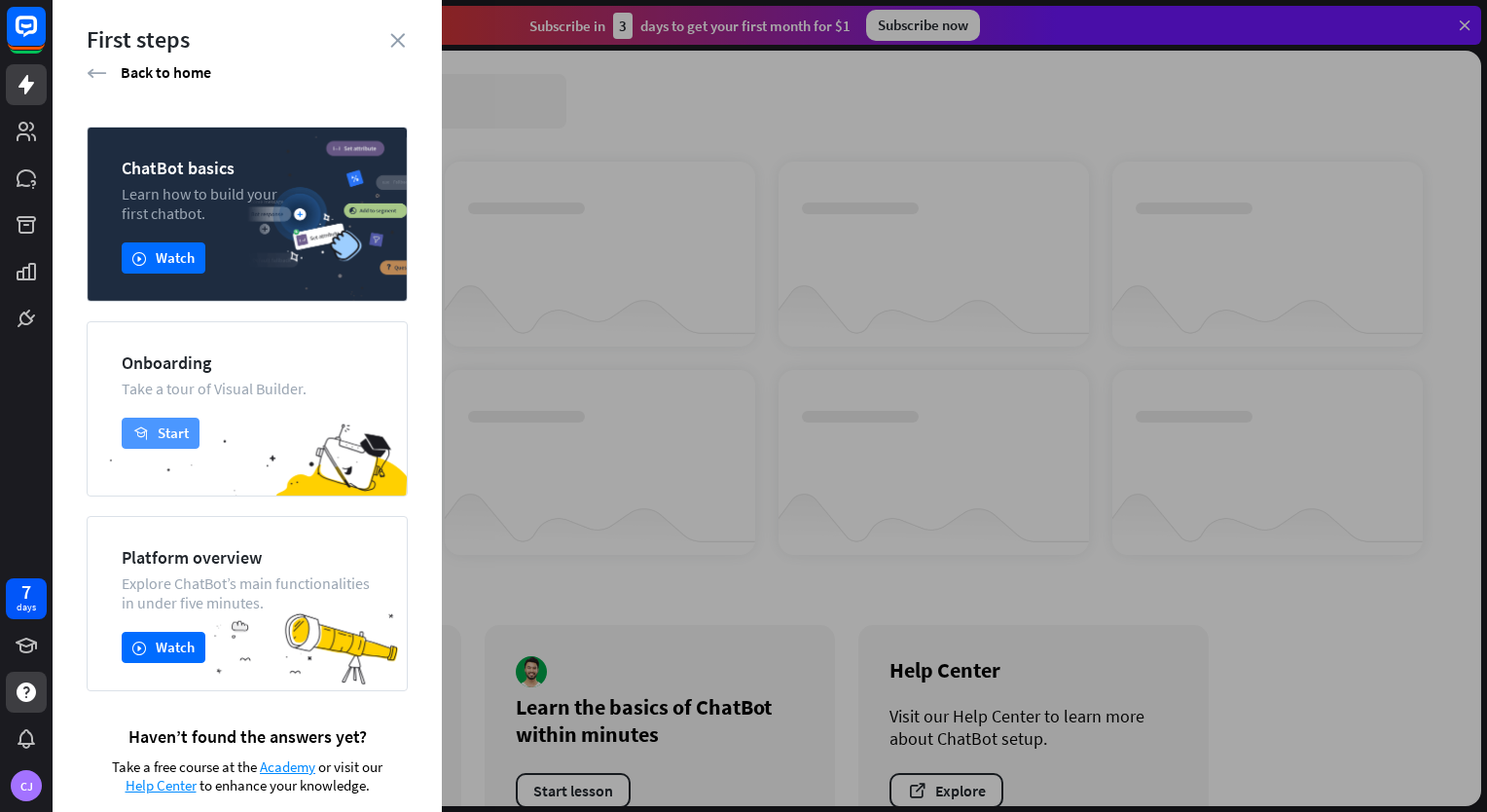
click at [158, 434] on button "academy Start" at bounding box center [160, 433] width 78 height 31
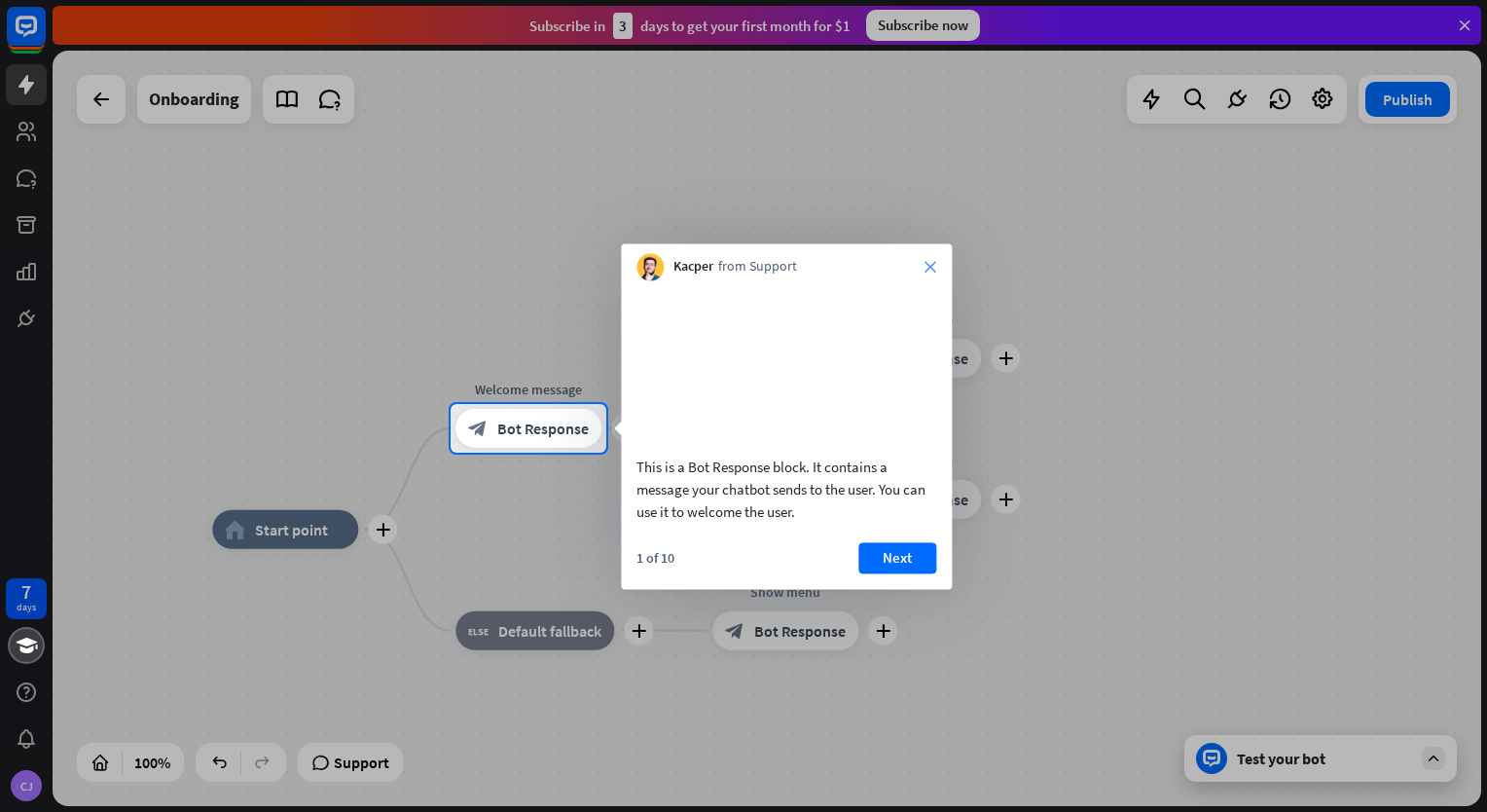
click at [934, 268] on icon "close" at bounding box center [930, 267] width 12 height 12
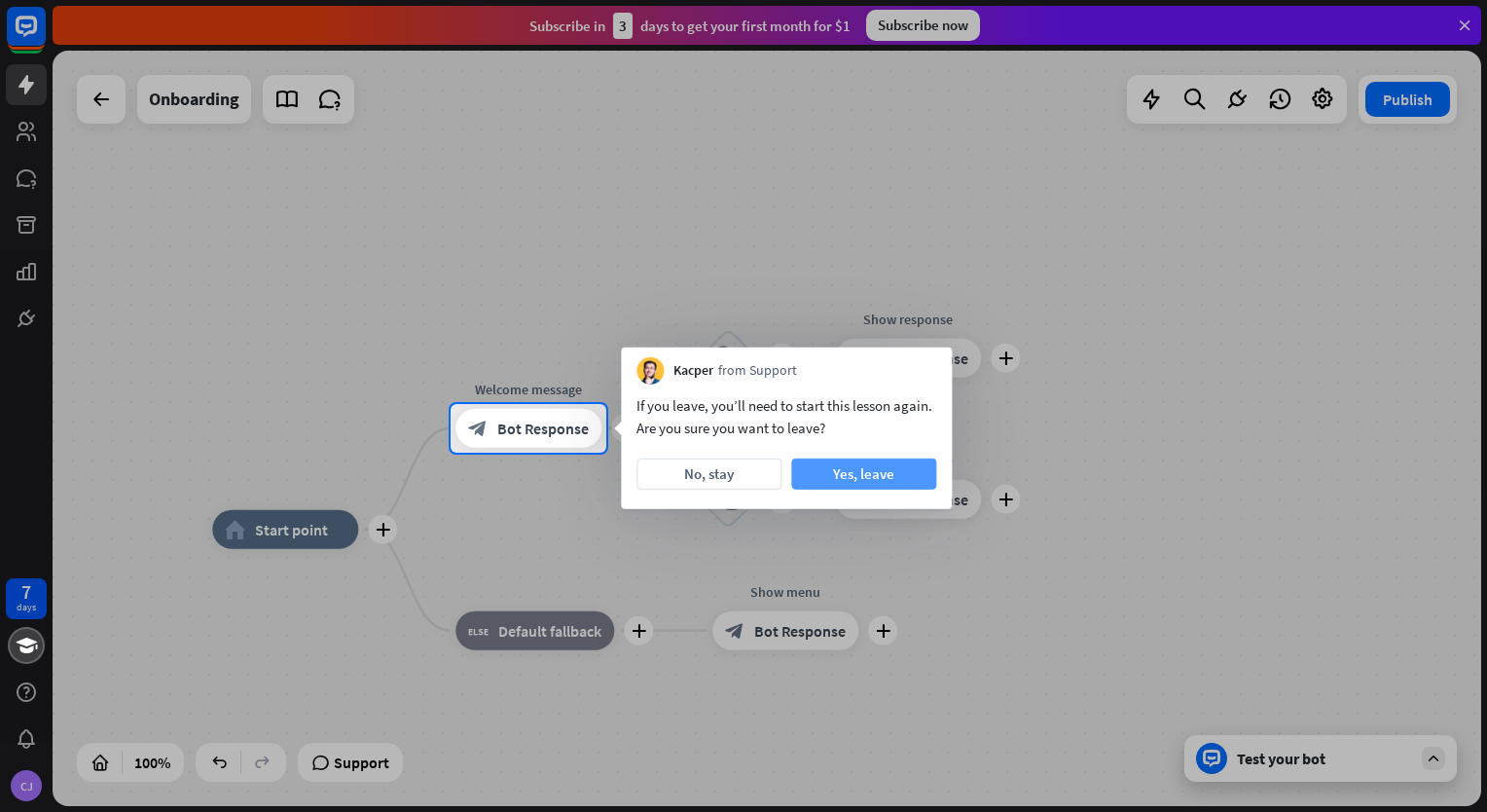
click at [891, 472] on button "Yes, leave" at bounding box center [864, 474] width 145 height 31
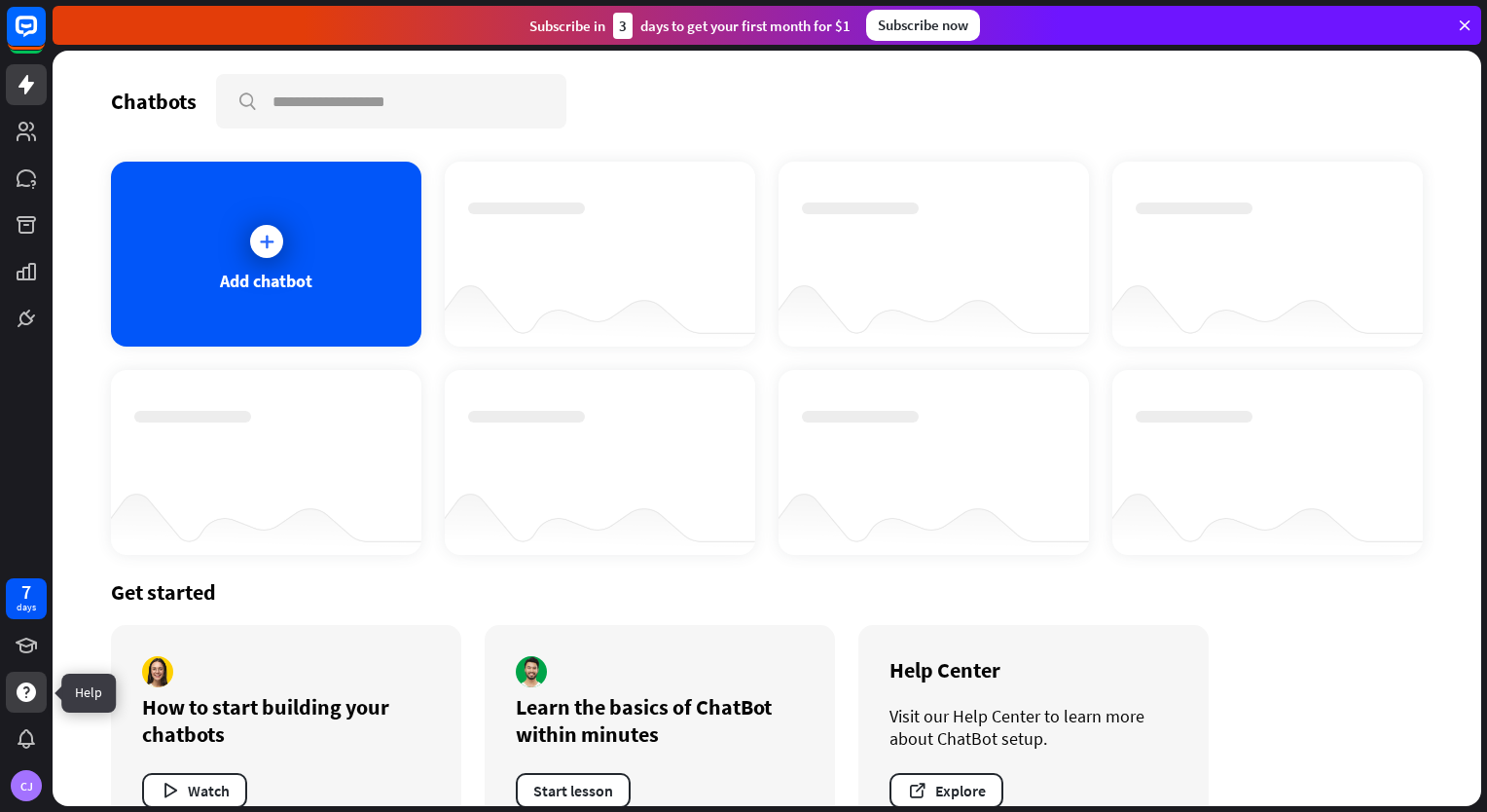
click at [16, 690] on icon at bounding box center [26, 692] width 23 height 23
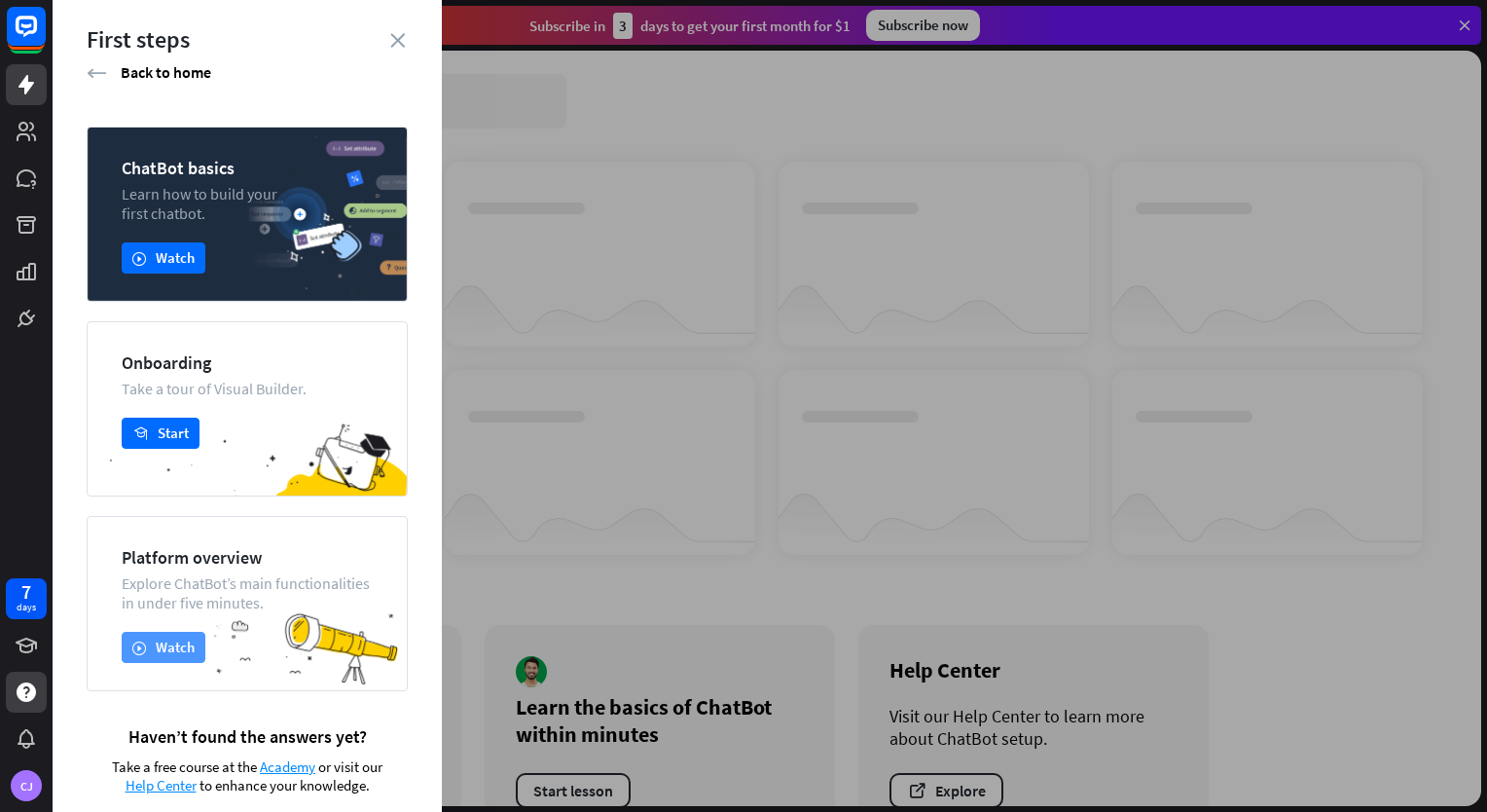
click at [163, 662] on button "play Watch" at bounding box center [163, 648] width 84 height 31
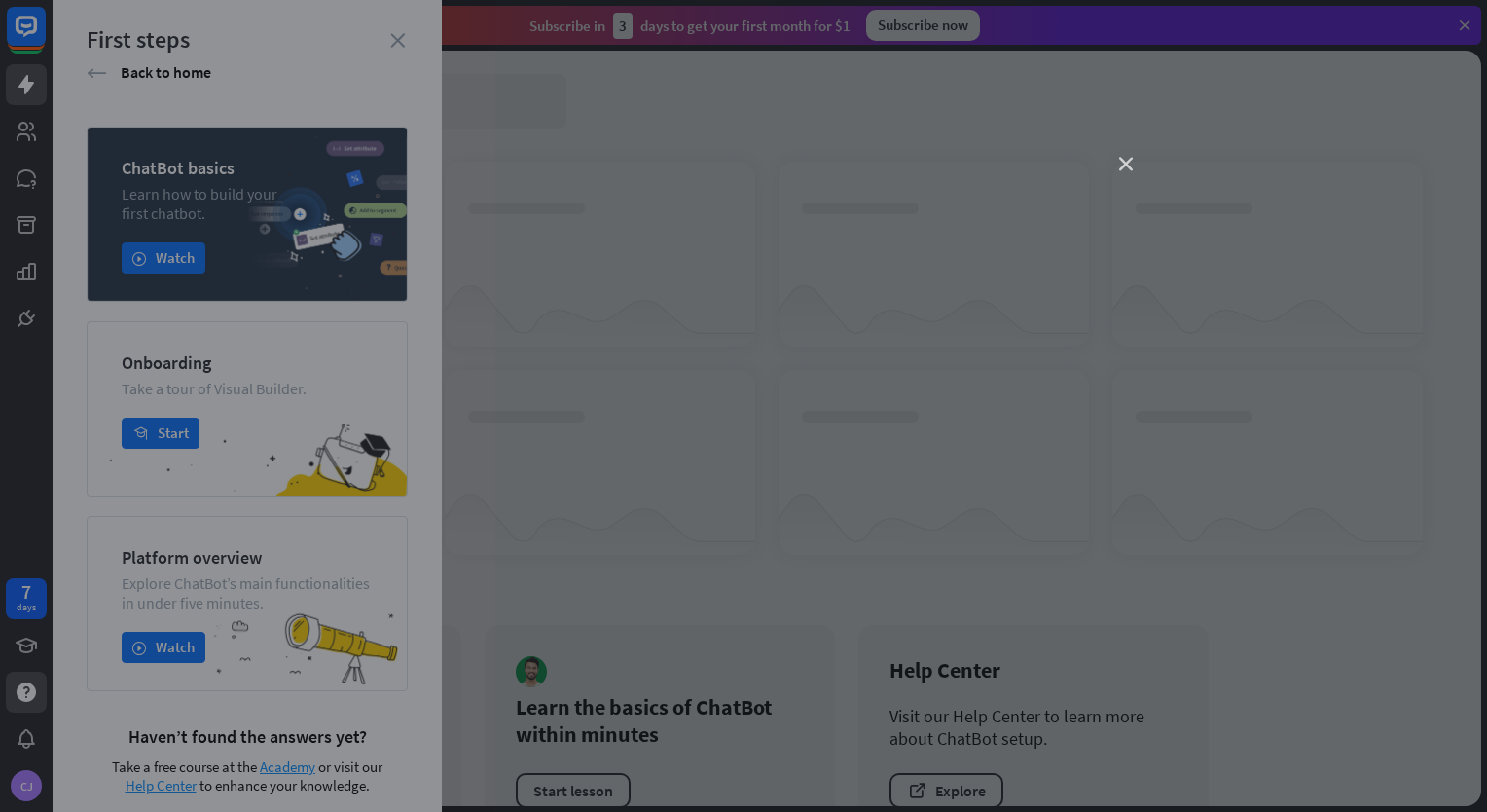
click at [1121, 160] on icon "close" at bounding box center [1126, 164] width 14 height 14
